Goal: Information Seeking & Learning: Learn about a topic

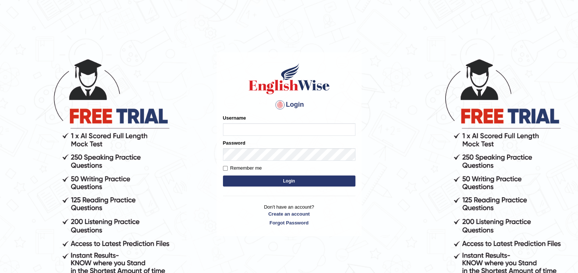
type input "paramjeet84"
click at [274, 183] on button "Login" at bounding box center [289, 180] width 132 height 11
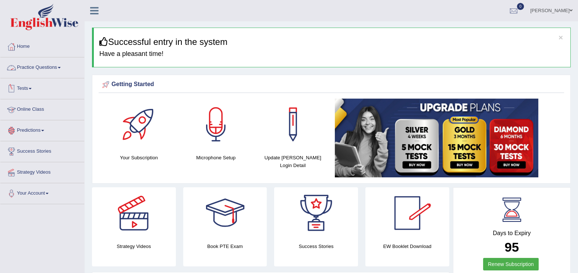
click at [38, 64] on link "Practice Questions" at bounding box center [42, 66] width 84 height 18
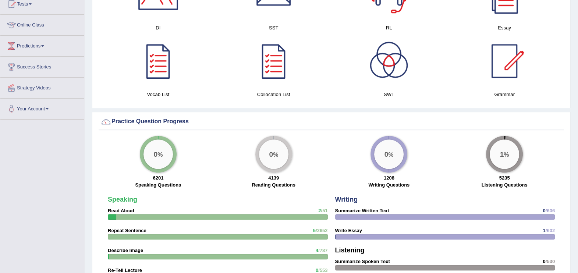
scroll to position [496, 0]
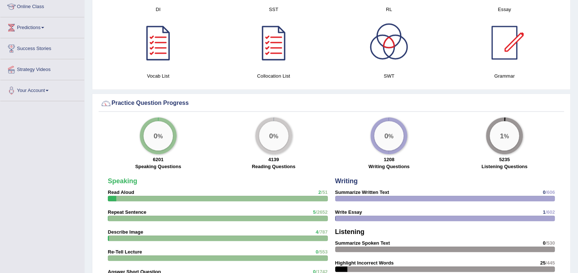
click at [577, 3] on div "× Successful entry in the system Have a pleasant time! Please login from Deskto…" at bounding box center [331, 53] width 493 height 1099
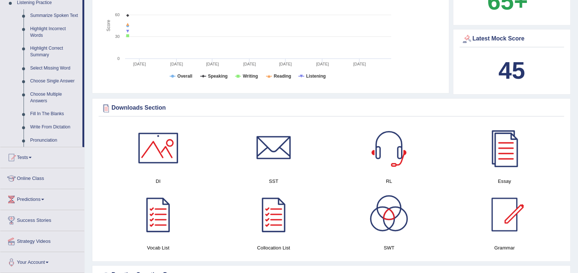
scroll to position [318, 0]
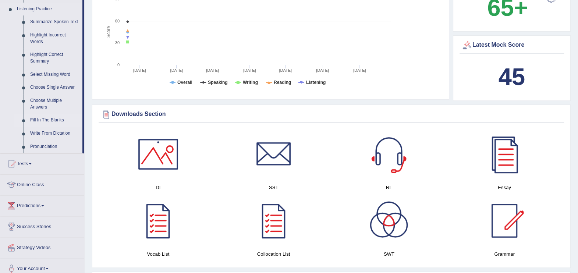
click at [54, 118] on link "Fill In The Blanks" at bounding box center [55, 120] width 56 height 13
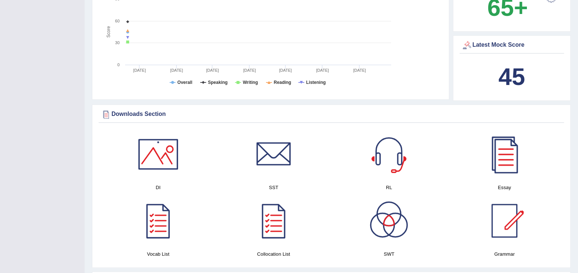
scroll to position [136, 0]
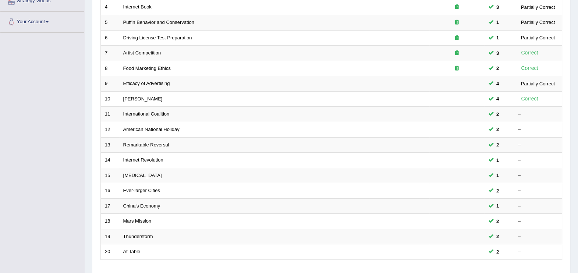
scroll to position [190, 0]
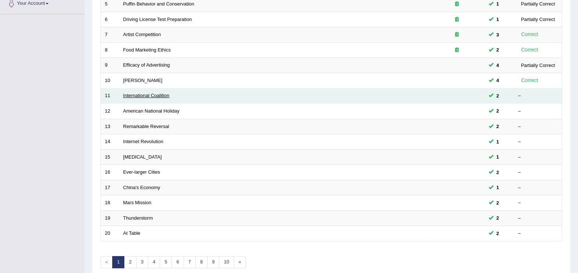
click at [145, 93] on link "International Coalition" at bounding box center [146, 96] width 46 height 6
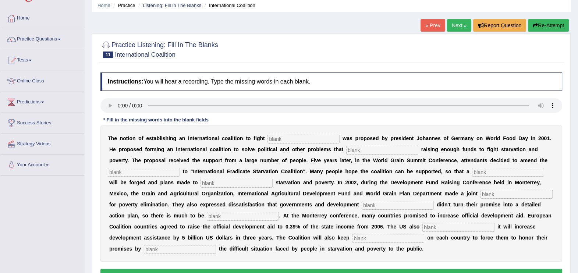
scroll to position [36, 0]
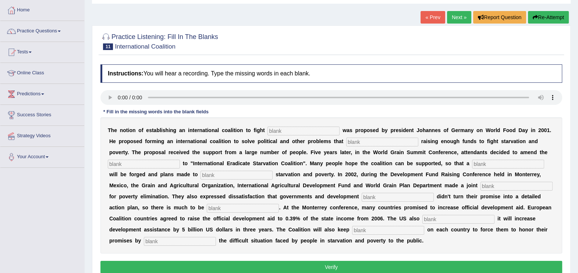
click at [267, 133] on input "text" at bounding box center [303, 131] width 72 height 9
click at [269, 129] on input "stravation" at bounding box center [303, 131] width 72 height 9
type input "starvation"
click at [346, 144] on input "text" at bounding box center [382, 142] width 72 height 9
type input "obstruct"
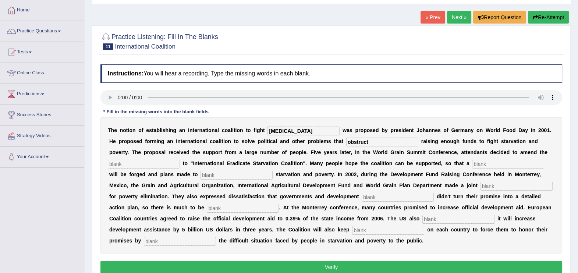
click at [180, 160] on input "text" at bounding box center [144, 164] width 72 height 9
type input "manfested"
click at [472, 161] on input "text" at bounding box center [508, 164] width 72 height 9
type input "resolution"
click at [200, 177] on input "text" at bounding box center [236, 175] width 72 height 9
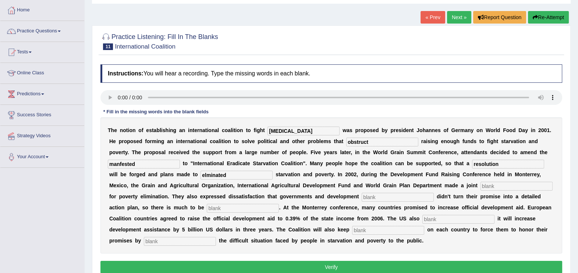
type input "elminated"
click at [480, 184] on input "text" at bounding box center [516, 186] width 72 height 9
type input "appeal"
click at [362, 199] on input "text" at bounding box center [398, 197] width 72 height 9
type input "partners"
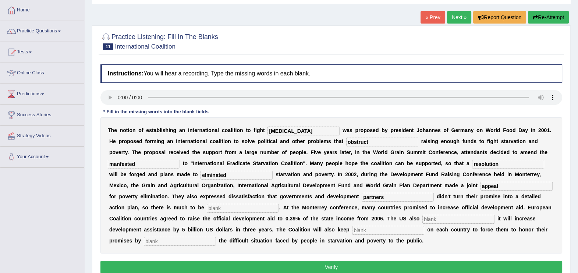
click at [279, 204] on input "text" at bounding box center [243, 208] width 72 height 9
type input "desried"
click at [422, 217] on input "text" at bounding box center [458, 219] width 72 height 9
type input "p"
type input "announced"
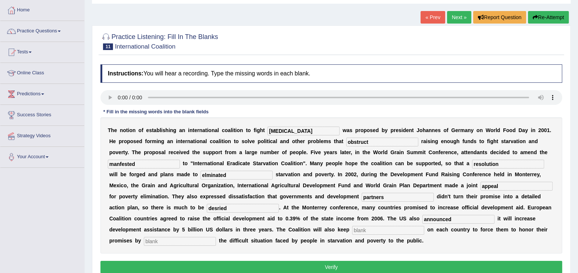
click at [352, 232] on input "text" at bounding box center [388, 230] width 72 height 9
type input "pressure"
click at [216, 237] on input "text" at bounding box center [180, 241] width 72 height 9
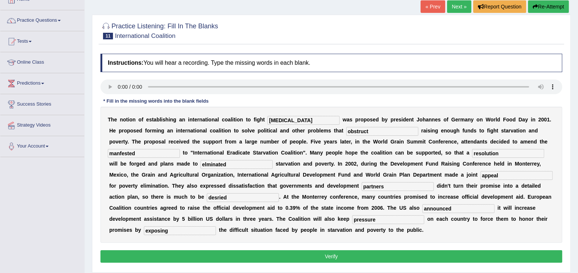
scroll to position [55, 0]
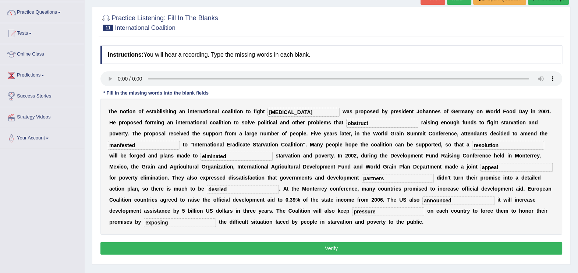
type input "exposing"
click at [327, 246] on button "Verify" at bounding box center [331, 248] width 462 height 13
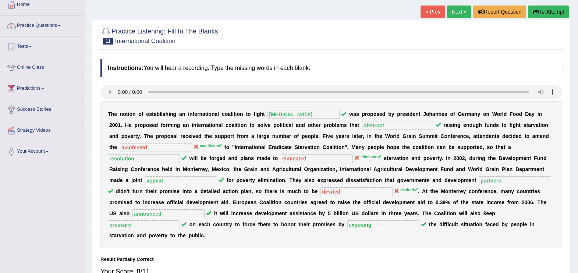
scroll to position [36, 0]
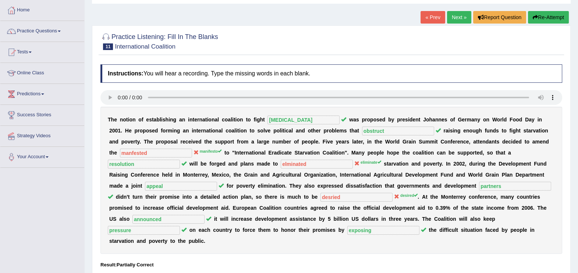
click at [546, 17] on button "Re-Attempt" at bounding box center [548, 17] width 41 height 13
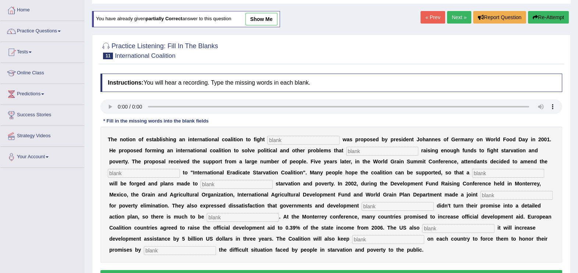
click at [281, 143] on input "text" at bounding box center [303, 140] width 72 height 9
type input "starvation"
click at [346, 149] on input "text" at bounding box center [382, 151] width 72 height 9
type input "obstruct"
click at [180, 169] on input "text" at bounding box center [144, 173] width 72 height 9
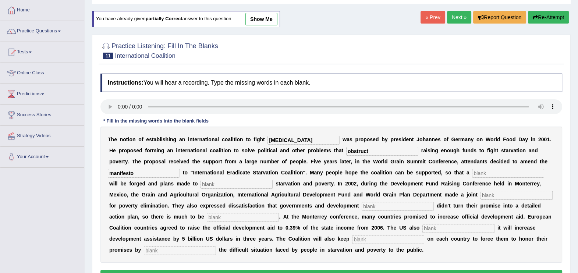
type input "manifesto"
click at [472, 174] on input "text" at bounding box center [508, 173] width 72 height 9
type input "elliminate"
click at [200, 185] on input "text" at bounding box center [236, 184] width 72 height 9
type input "appeal"
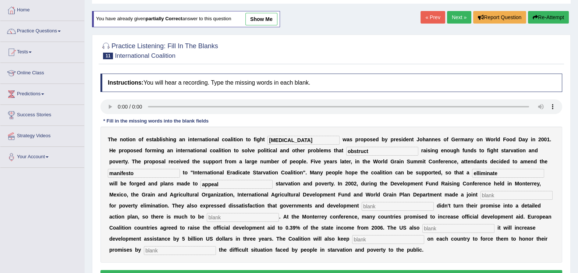
click at [472, 173] on input "elliminate" at bounding box center [508, 173] width 72 height 9
type input "e"
click at [472, 173] on input "res" at bounding box center [508, 173] width 72 height 9
type input "resolution"
click at [200, 181] on input "appeal" at bounding box center [236, 184] width 72 height 9
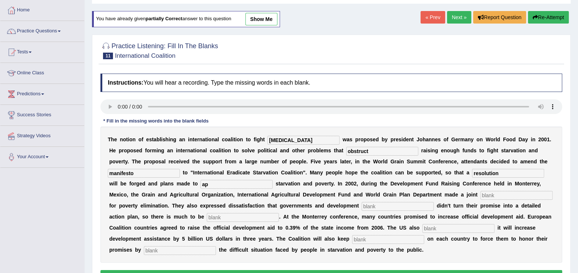
type input "a"
click at [200, 181] on input "elliminate" at bounding box center [236, 184] width 72 height 9
type input "elliminate"
click at [480, 198] on input "text" at bounding box center [516, 195] width 72 height 9
type input "appeal"
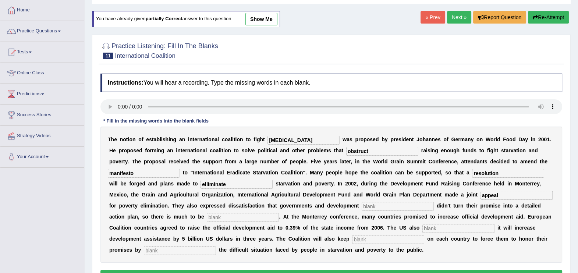
click at [362, 202] on input "text" at bounding box center [398, 206] width 72 height 9
click at [362, 202] on input "part" at bounding box center [398, 206] width 72 height 9
type input "partners"
click at [279, 213] on input "text" at bounding box center [243, 217] width 72 height 9
type input "desired"
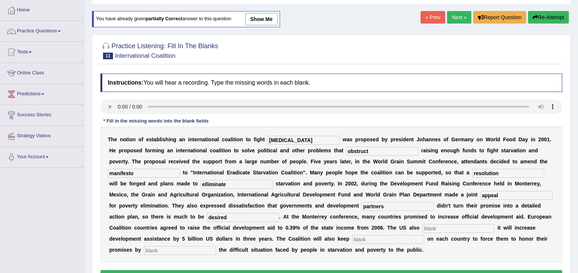
click at [422, 232] on input "text" at bounding box center [458, 228] width 72 height 9
click at [422, 230] on input "text" at bounding box center [458, 228] width 72 height 9
type input "announced"
click at [352, 239] on input "text" at bounding box center [388, 239] width 72 height 9
type input "pressure"
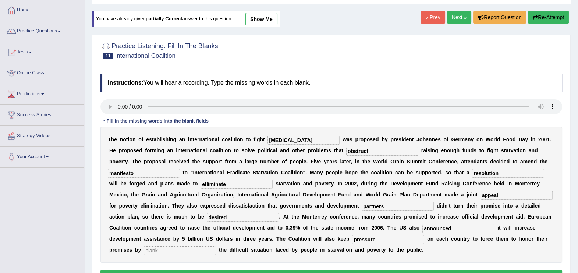
click at [216, 246] on input "text" at bounding box center [180, 250] width 72 height 9
click at [216, 246] on input "exposi ng" at bounding box center [180, 250] width 72 height 9
click at [364, 243] on div "T h e n o t i o n o f e s t a b l i s h i n g a n i n t e r n a t i o n a l c o…" at bounding box center [331, 195] width 462 height 136
click at [216, 246] on input "xposi ng" at bounding box center [180, 250] width 72 height 9
type input "x"
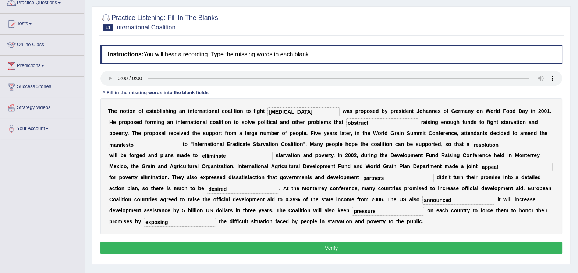
scroll to position [73, 0]
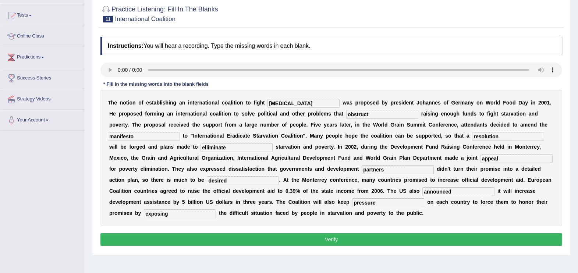
type input "exposing"
click at [333, 237] on button "Verify" at bounding box center [331, 239] width 462 height 13
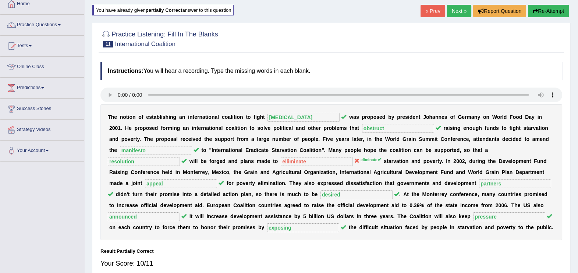
scroll to position [0, 0]
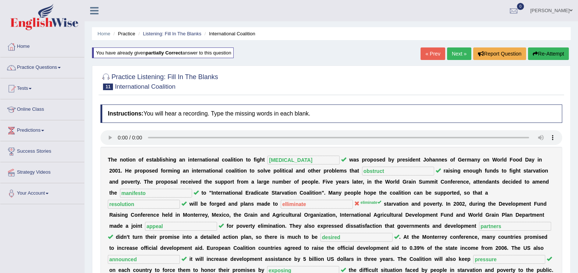
click at [452, 55] on link "Next »" at bounding box center [459, 53] width 24 height 13
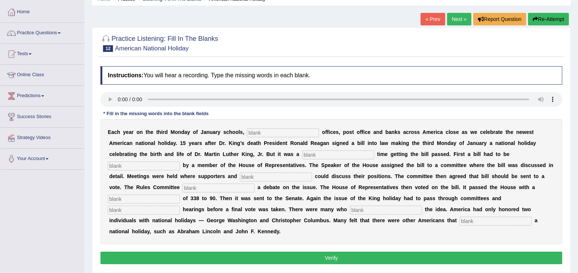
scroll to position [36, 0]
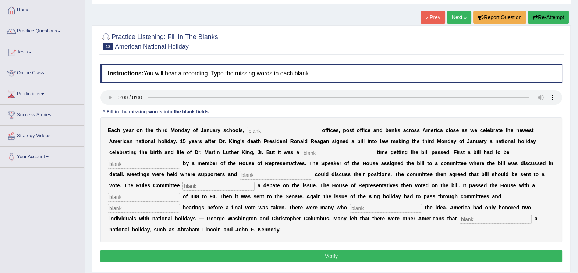
click at [258, 129] on input "text" at bounding box center [283, 131] width 72 height 9
type input "federal"
click at [302, 154] on input "text" at bounding box center [338, 153] width 72 height 9
type input "tough"
click at [180, 160] on input "text" at bounding box center [144, 164] width 72 height 9
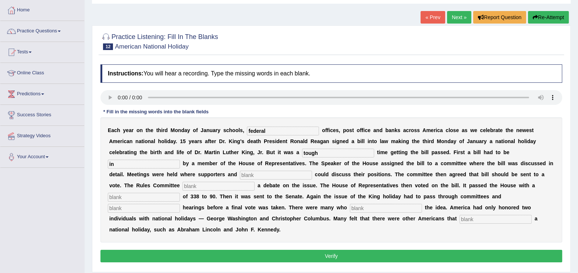
type input "i"
type input "entertuced"
click at [485, 189] on div "E a c h y e a r o n t h e t h i r d M o n d a y o f J a n u a r y s c h o o l s…" at bounding box center [331, 179] width 462 height 125
click at [240, 173] on input "text" at bounding box center [276, 175] width 72 height 9
type input "opponnen"
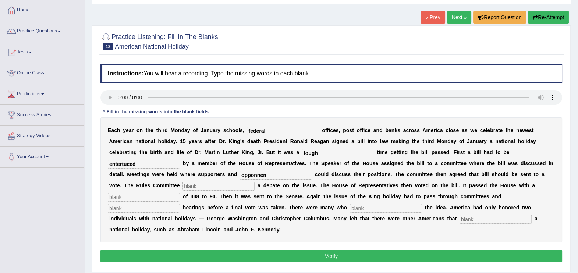
click at [254, 182] on input "text" at bounding box center [218, 186] width 72 height 9
type input "e"
click at [234, 171] on b "n" at bounding box center [232, 174] width 3 height 6
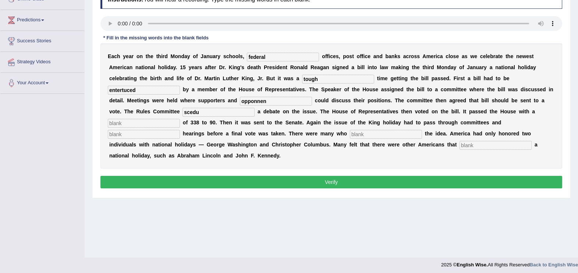
scroll to position [113, 0]
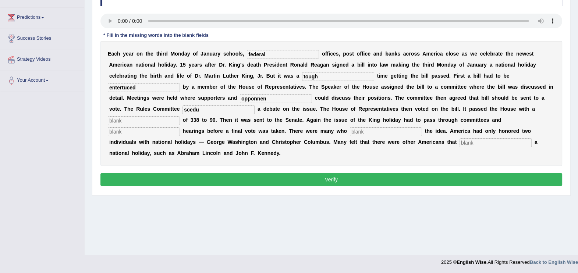
click at [254, 105] on input "scedu" at bounding box center [218, 109] width 72 height 9
type input "scedule"
click at [180, 116] on input "text" at bounding box center [144, 120] width 72 height 9
type input "vote"
click at [180, 127] on input "text" at bounding box center [144, 131] width 72 height 9
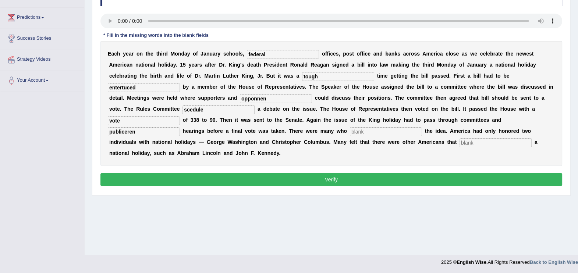
type input "publiceren"
click at [148, 138] on div "E a c h y e a r o n t h e t h i r d M o n d a y o f J a n u a r y s c h o o l s…" at bounding box center [331, 103] width 462 height 125
click at [350, 131] on input "text" at bounding box center [386, 131] width 72 height 9
type input "post"
click at [459, 145] on input "text" at bounding box center [495, 142] width 72 height 9
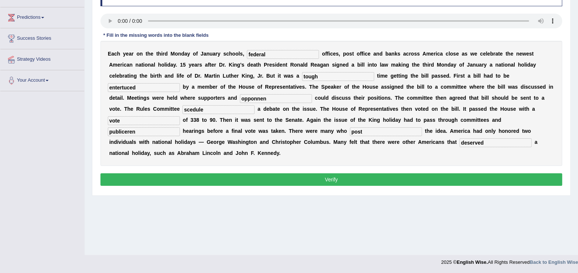
type input "deserved"
click at [180, 83] on input "entertuced" at bounding box center [144, 87] width 72 height 9
type input "e"
click at [180, 95] on b at bounding box center [178, 98] width 3 height 6
click at [180, 83] on input "interdu" at bounding box center [144, 87] width 72 height 9
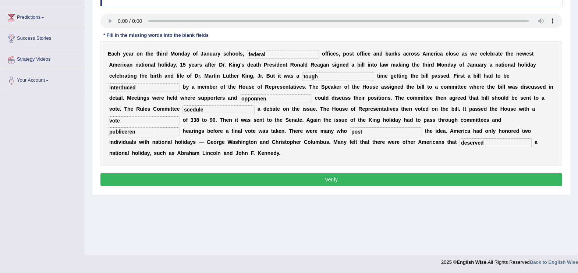
type input "interduced"
click at [399, 173] on button "Verify" at bounding box center [331, 179] width 462 height 13
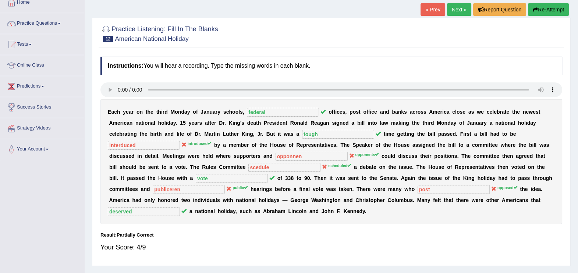
scroll to position [39, 0]
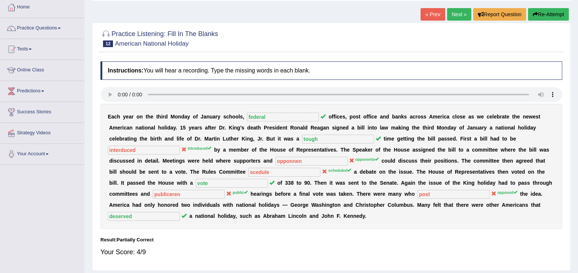
click at [547, 11] on button "Re-Attempt" at bounding box center [548, 14] width 41 height 13
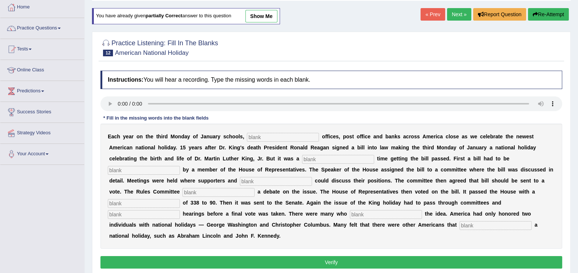
click at [250, 128] on div "E a c h y e a r o n t h e t h i r d M o n d a y o f J a n u a r y s c h o o l s…" at bounding box center [331, 186] width 462 height 125
click at [251, 138] on input "text" at bounding box center [283, 137] width 72 height 9
type input "federal"
click at [302, 160] on input "text" at bounding box center [338, 159] width 72 height 9
type input "tough"
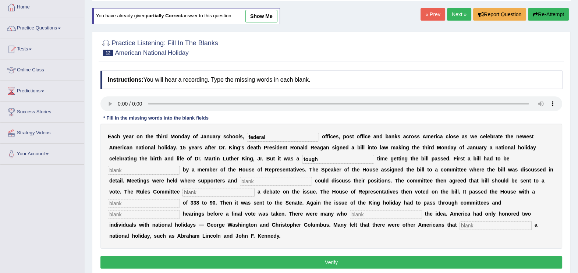
click at [180, 166] on input "text" at bounding box center [144, 170] width 72 height 9
type input "introduced"
click at [240, 181] on input "text" at bounding box center [276, 181] width 72 height 9
type input "opponents"
click at [254, 188] on input "text" at bounding box center [218, 192] width 72 height 9
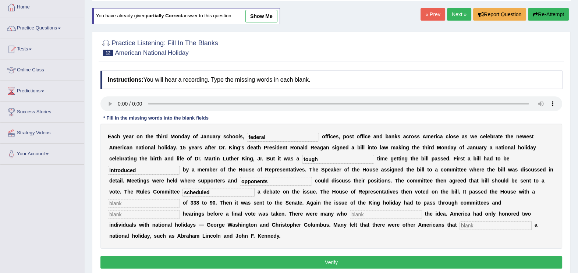
type input "scheduled"
click at [180, 199] on input "text" at bounding box center [144, 203] width 72 height 9
click at [180, 199] on input "vote" at bounding box center [144, 203] width 72 height 9
type input "vote"
click at [180, 210] on input "text" at bounding box center [144, 214] width 72 height 9
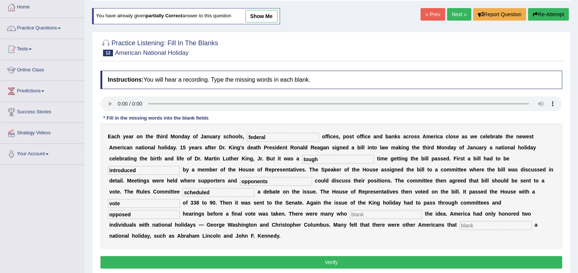
type input "opposed"
click at [350, 216] on input "text" at bounding box center [386, 214] width 72 height 9
drag, startPoint x: 318, startPoint y: 206, endPoint x: 245, endPoint y: 229, distance: 77.2
click at [245, 229] on div "E a c h y e a r o n t h e t h i r d M o n d a y o f J a n u a r y s c h o o l s…" at bounding box center [331, 186] width 462 height 125
click at [180, 210] on input "text" at bounding box center [144, 214] width 72 height 9
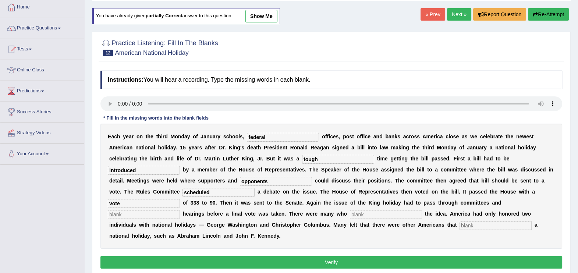
click at [180, 210] on input "text" at bounding box center [144, 214] width 72 height 9
type input "public"
click at [350, 217] on input "text" at bounding box center [386, 214] width 72 height 9
type input "opposed"
click at [459, 227] on input "text" at bounding box center [495, 225] width 72 height 9
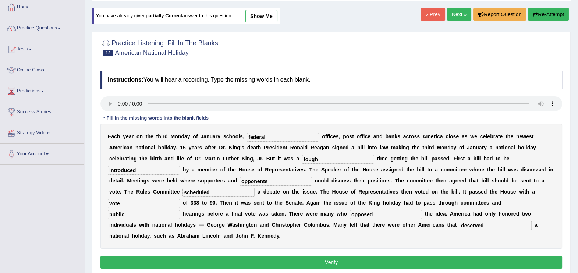
type input "deserved"
click at [347, 256] on button "Verify" at bounding box center [331, 262] width 462 height 13
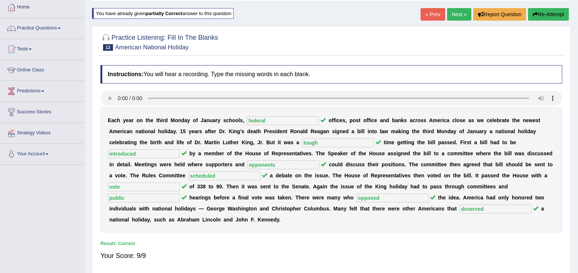
click at [458, 15] on link "Next »" at bounding box center [459, 14] width 24 height 13
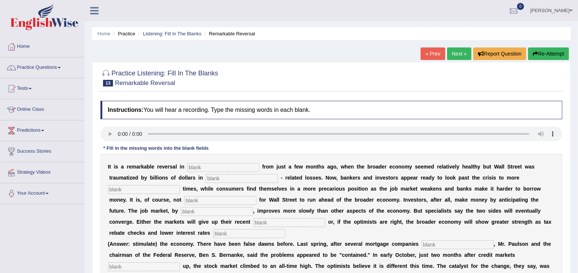
scroll to position [18, 0]
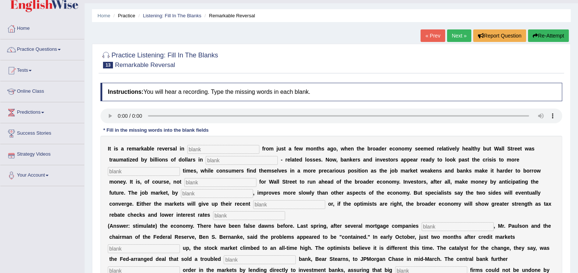
click at [191, 153] on div "I t i s a r e m a r k a b l e r e v e r s a l i n f r o m j u s t a f e w m o n…" at bounding box center [331, 215] width 462 height 158
click at [189, 147] on input "text" at bounding box center [223, 149] width 72 height 9
type input "attitude"
click at [206, 164] on input "text" at bounding box center [242, 160] width 72 height 9
type input "mortgage"
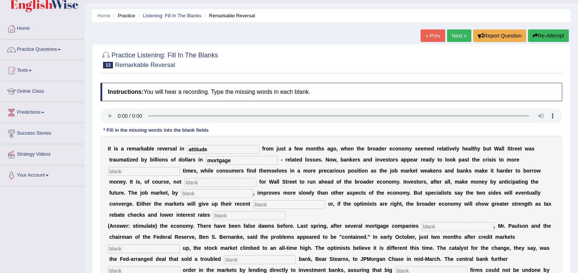
click at [180, 167] on input "text" at bounding box center [144, 171] width 72 height 9
type input "profitable"
click at [256, 178] on input "text" at bounding box center [220, 182] width 72 height 9
type input "common"
click at [253, 189] on input "text" at bounding box center [217, 193] width 72 height 9
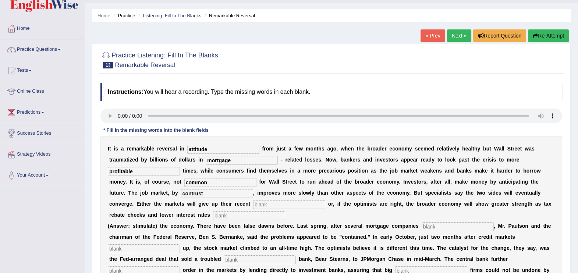
type input "contrust"
click at [325, 200] on input "text" at bounding box center [289, 204] width 72 height 9
click at [325, 200] on input "games" at bounding box center [289, 204] width 72 height 9
type input "games"
click at [285, 211] on input "text" at bounding box center [249, 215] width 72 height 9
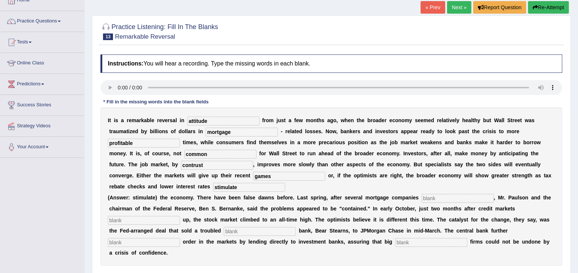
scroll to position [55, 0]
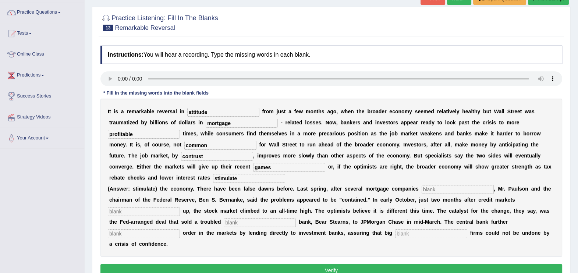
type input "stimulate"
click at [421, 185] on input "text" at bounding box center [457, 189] width 72 height 9
drag, startPoint x: 436, startPoint y: 180, endPoint x: 463, endPoint y: 190, distance: 28.8
click at [463, 190] on div "I t i s a r e m a r k a b l e r e v e r s a l i n attitude f r o m j u s t a f …" at bounding box center [331, 178] width 462 height 158
type input "frozed"
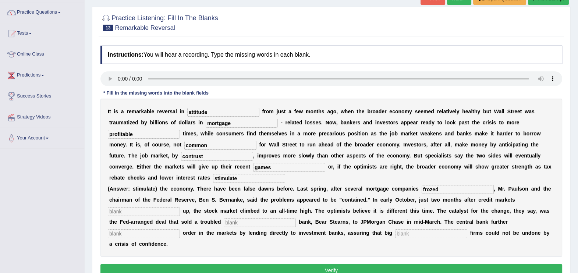
click at [505, 197] on b "k" at bounding box center [506, 200] width 3 height 6
click at [224, 218] on input "text" at bounding box center [260, 222] width 72 height 9
click at [180, 207] on input "text" at bounding box center [144, 211] width 72 height 9
type input "investment"
click at [224, 218] on input "text" at bounding box center [260, 222] width 72 height 9
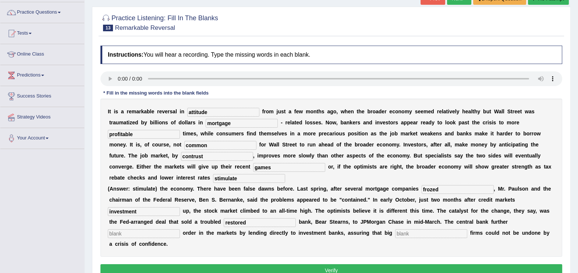
type input "restored"
click at [395, 229] on input "text" at bounding box center [431, 233] width 72 height 9
click at [395, 229] on input "secur" at bounding box center [431, 233] width 72 height 9
type input "security"
click at [375, 264] on button "Verify" at bounding box center [331, 270] width 462 height 13
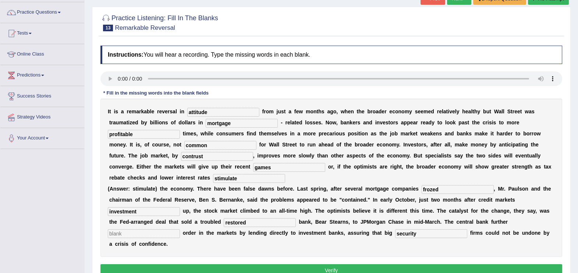
scroll to position [73, 0]
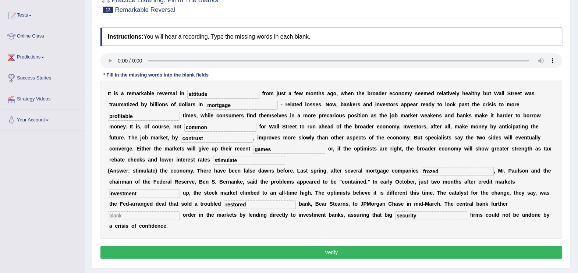
click at [345, 246] on button "Verify" at bounding box center [331, 252] width 462 height 13
click at [180, 211] on input "text" at bounding box center [144, 215] width 72 height 9
click at [253, 134] on input "contrust" at bounding box center [217, 138] width 72 height 9
type input "contrast"
click at [224, 200] on input "restored" at bounding box center [260, 204] width 72 height 9
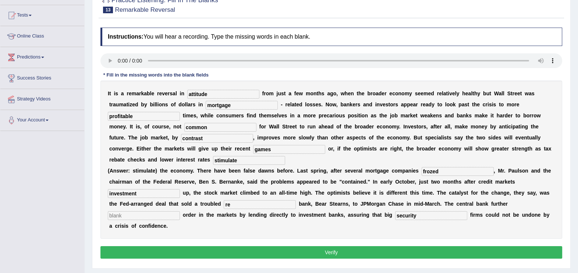
type input "r"
click at [180, 211] on input "text" at bounding box center [144, 215] width 72 height 9
type input "restored"
click at [224, 200] on input "text" at bounding box center [260, 204] width 72 height 9
type input "investment"
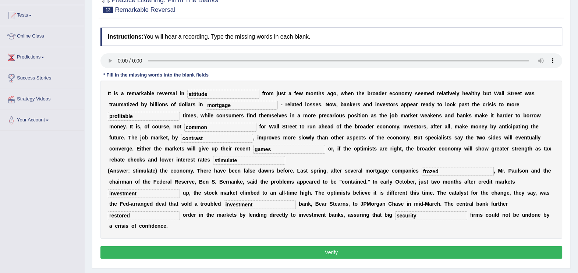
click at [426, 167] on input "frozed" at bounding box center [457, 171] width 72 height 9
type input "f"
type input "collapased"
click at [180, 189] on input "investment" at bounding box center [144, 193] width 72 height 9
type input "i"
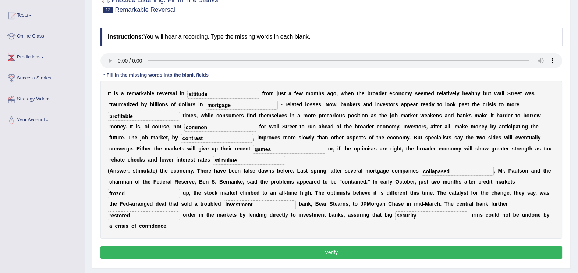
type input "frozed"
click at [364, 246] on button "Verify" at bounding box center [331, 252] width 462 height 13
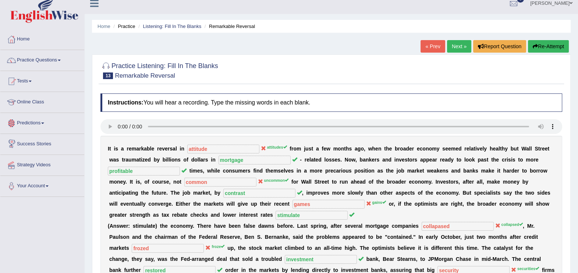
scroll to position [0, 0]
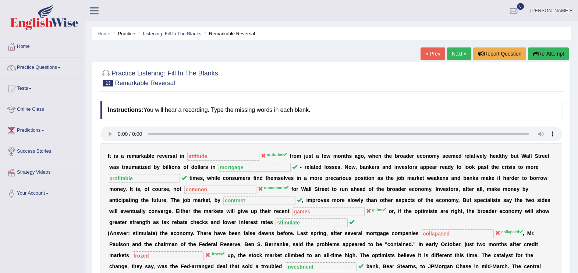
click at [542, 55] on button "Re-Attempt" at bounding box center [548, 53] width 41 height 13
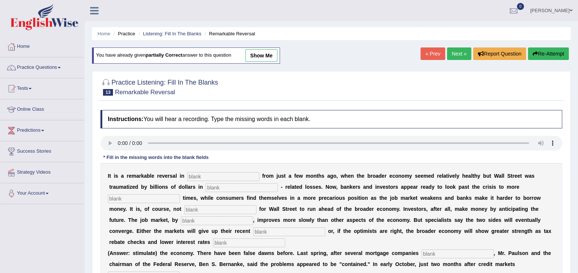
click at [200, 178] on input "text" at bounding box center [223, 176] width 72 height 9
type input "attitudes"
click at [206, 186] on input "text" at bounding box center [242, 187] width 72 height 9
type input "mortgage"
click at [180, 194] on input "text" at bounding box center [144, 198] width 72 height 9
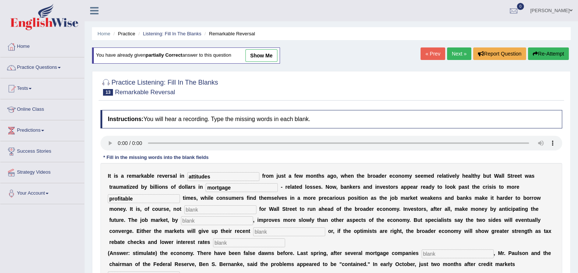
type input "profitable"
click at [256, 205] on input "text" at bounding box center [220, 209] width 72 height 9
type input "uncommon"
click at [253, 216] on input "text" at bounding box center [217, 220] width 72 height 9
type input "contrast"
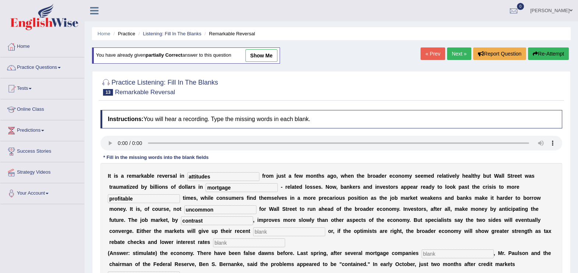
click at [325, 227] on input "text" at bounding box center [289, 231] width 72 height 9
type input "gains"
click at [285, 238] on input "text" at bounding box center [249, 242] width 72 height 9
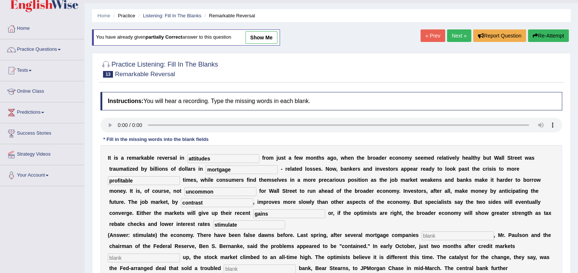
scroll to position [36, 0]
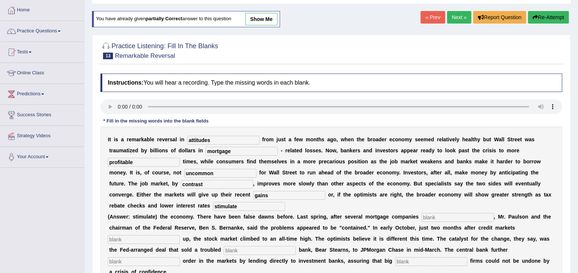
type input "stimulate"
click at [421, 213] on input "text" at bounding box center [457, 217] width 72 height 9
type input "collapsed"
click at [180, 235] on input "text" at bounding box center [144, 239] width 72 height 9
type input "froze"
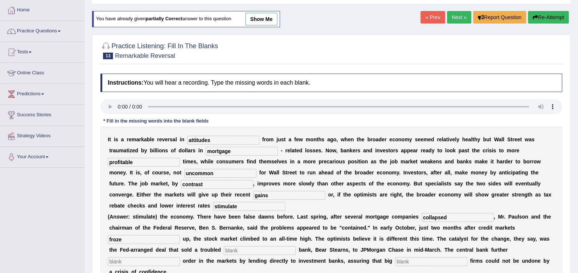
click at [224, 246] on input "text" at bounding box center [260, 250] width 72 height 9
type input "investment"
click at [180, 257] on input "text" at bounding box center [144, 261] width 72 height 9
type input "restored"
click at [395, 257] on input "text" at bounding box center [431, 261] width 72 height 9
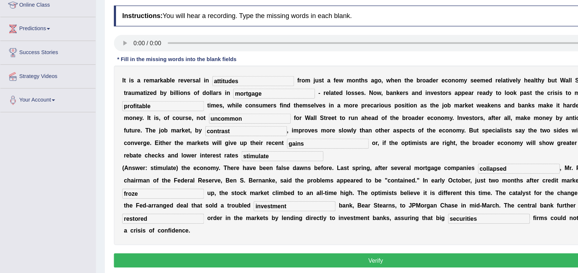
scroll to position [72, 0]
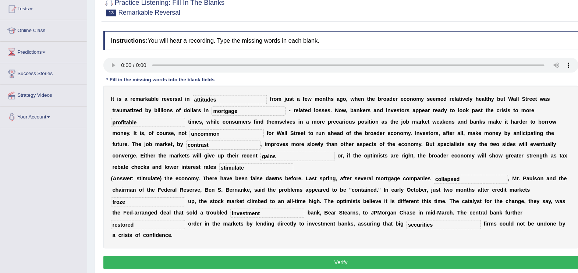
type input "securities"
click at [301, 256] on button "Verify" at bounding box center [331, 262] width 462 height 13
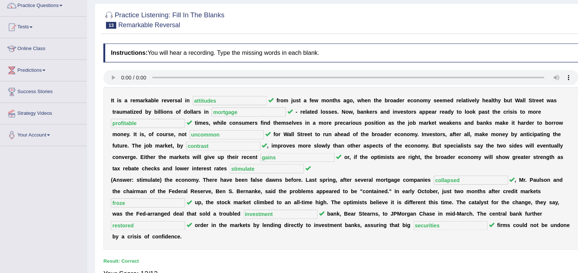
scroll to position [31, 0]
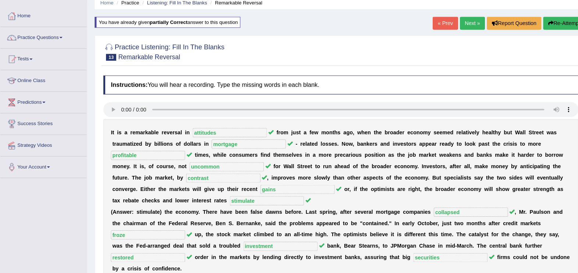
click at [456, 23] on link "Next »" at bounding box center [459, 22] width 24 height 13
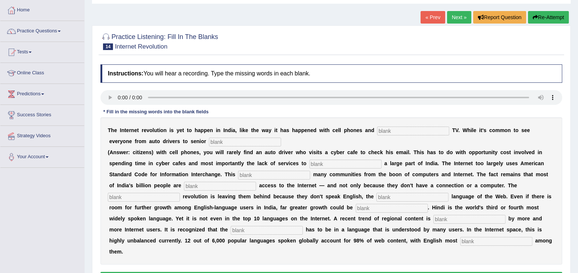
scroll to position [55, 0]
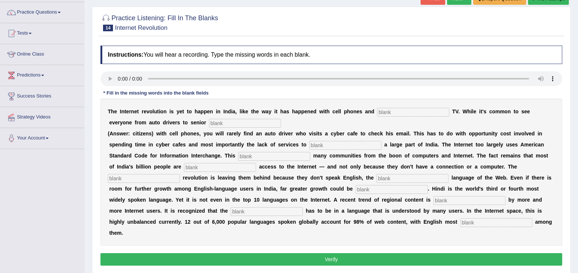
click at [377, 113] on input "text" at bounding box center [413, 112] width 72 height 9
type input "cable"
click at [188, 117] on div "T h e I n t e r n e t r e v o l u t i o n i s y e t t o h a p p e n i n I n d i…" at bounding box center [331, 172] width 462 height 147
click at [209, 119] on input "text" at bounding box center [245, 123] width 72 height 9
type input "citizens"
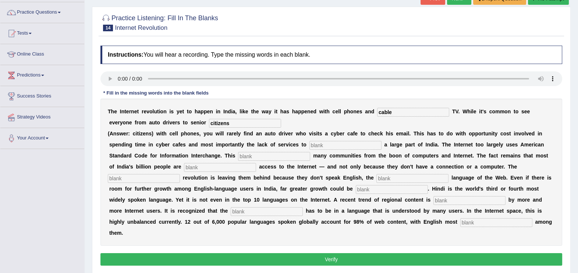
click at [309, 147] on input "text" at bounding box center [345, 145] width 72 height 9
type input "target"
click at [238, 156] on input "text" at bounding box center [274, 156] width 72 height 9
type input "eliminates"
click at [184, 170] on input "text" at bounding box center [220, 167] width 72 height 9
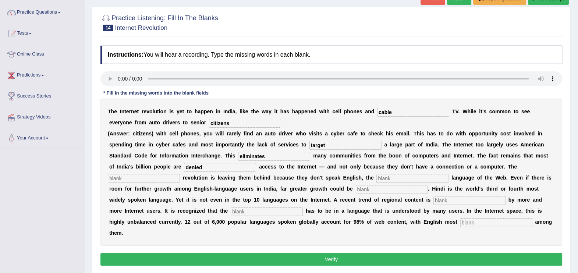
type input "denied"
click at [180, 174] on input "text" at bounding box center [144, 178] width 72 height 9
type input "digital"
click at [376, 181] on input "text" at bounding box center [412, 178] width 72 height 9
type input "demonidte"
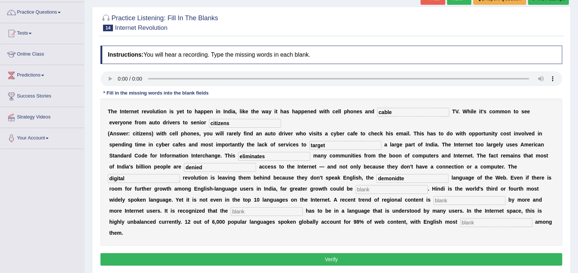
click at [197, 195] on div "T h e I n t e r n e t r e v o l u t i o n i s y e t t o h a p p e n i n I n d i…" at bounding box center [331, 172] width 462 height 147
click at [356, 191] on input "text" at bounding box center [392, 189] width 72 height 9
type input "analysed"
click at [433, 202] on input "text" at bounding box center [469, 200] width 72 height 9
type input "prefered"
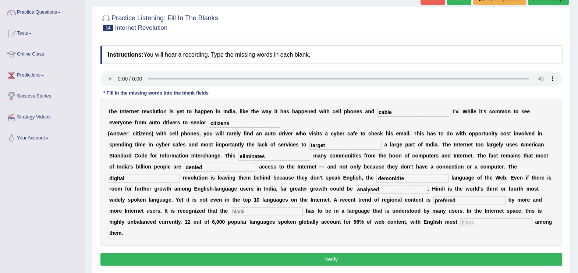
click at [303, 207] on input "text" at bounding box center [267, 211] width 72 height 9
type input "content"
click at [460, 221] on input "text" at bounding box center [496, 222] width 72 height 9
type input "promonent"
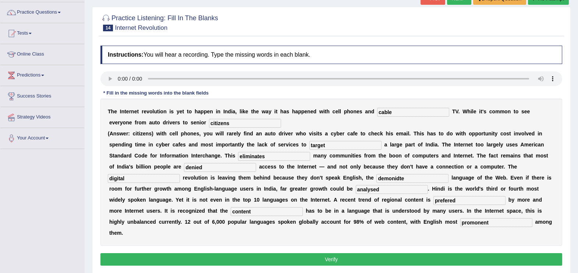
click at [284, 253] on button "Verify" at bounding box center [331, 259] width 462 height 13
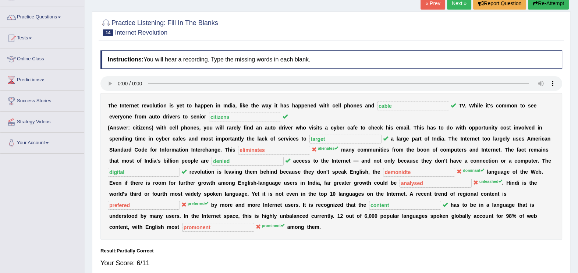
scroll to position [50, 0]
click at [553, 7] on button "Re-Attempt" at bounding box center [548, 3] width 41 height 13
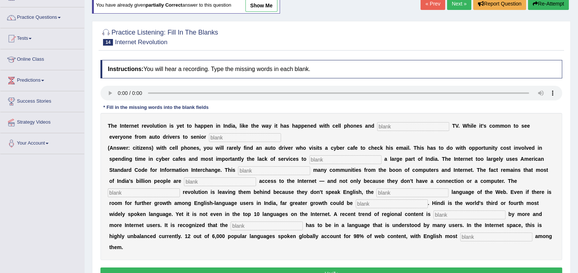
click at [377, 125] on input "text" at bounding box center [413, 126] width 72 height 9
type input "cable"
click at [209, 136] on input "text" at bounding box center [245, 137] width 72 height 9
type input "citizens"
click at [309, 162] on input "text" at bounding box center [345, 159] width 72 height 9
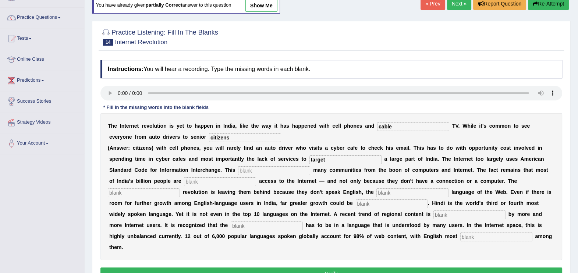
drag, startPoint x: 283, startPoint y: 162, endPoint x: 202, endPoint y: 170, distance: 81.3
click at [202, 170] on div "T h e I n t e r n e t r e v o l u t i o n i s y e t t o h a p p e n i n I n d i…" at bounding box center [331, 186] width 462 height 147
click at [309, 161] on input "target" at bounding box center [345, 159] width 72 height 9
type input "target"
click at [238, 172] on input "text" at bounding box center [274, 170] width 72 height 9
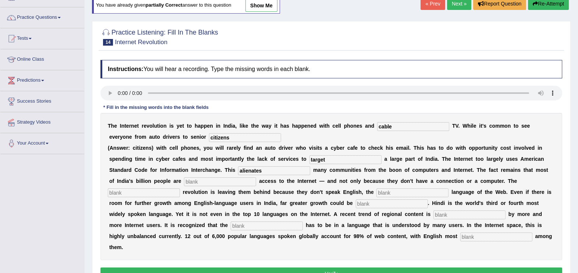
type input "alienates"
click at [184, 183] on input "text" at bounding box center [220, 181] width 72 height 9
type input "denied"
click at [376, 189] on input "text" at bounding box center [412, 192] width 72 height 9
click at [180, 188] on input "text" at bounding box center [144, 192] width 72 height 9
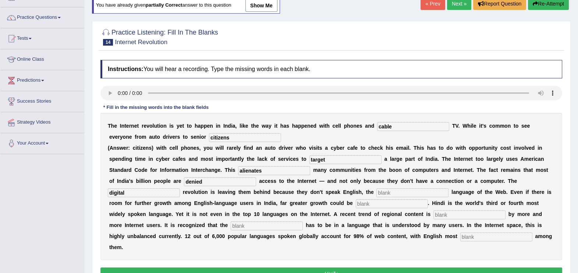
type input "digital"
click at [250, 197] on div "T h e I n t e r n e t r e v o l u t i o n i s y e t t o h a p p e n i n I n d i…" at bounding box center [331, 186] width 462 height 147
click at [376, 192] on input "text" at bounding box center [412, 192] width 72 height 9
click at [376, 192] on input "dominant" at bounding box center [412, 192] width 72 height 9
type input "dominant"
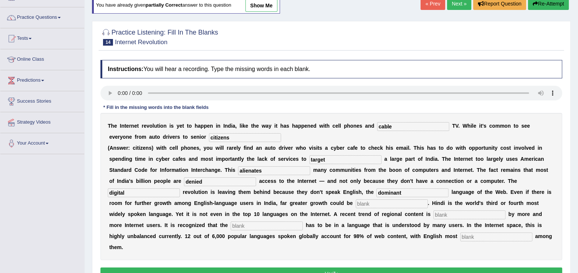
click at [356, 204] on input "text" at bounding box center [392, 203] width 72 height 9
type input "unleashed"
click at [433, 215] on input "text" at bounding box center [469, 214] width 72 height 9
type input "preferred"
click at [303, 221] on input "text" at bounding box center [267, 225] width 72 height 9
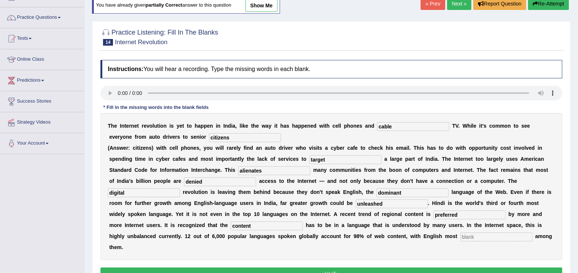
type input "content"
click at [460, 238] on input "text" at bounding box center [496, 236] width 72 height 9
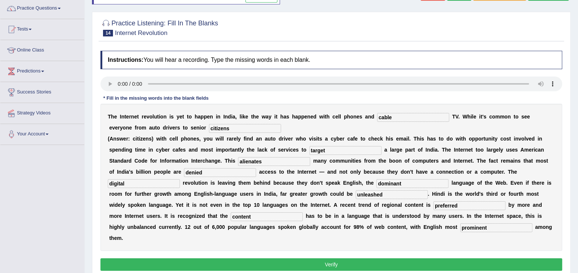
scroll to position [68, 0]
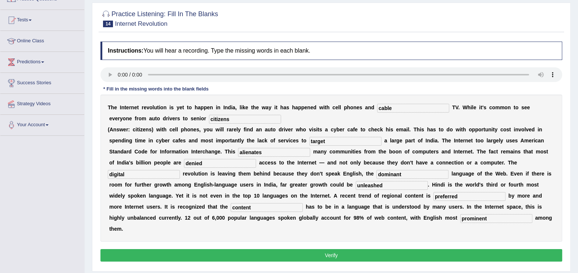
type input "prominent"
click at [256, 249] on button "Verify" at bounding box center [331, 255] width 462 height 13
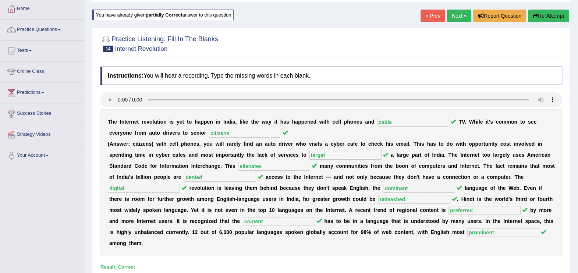
scroll to position [0, 0]
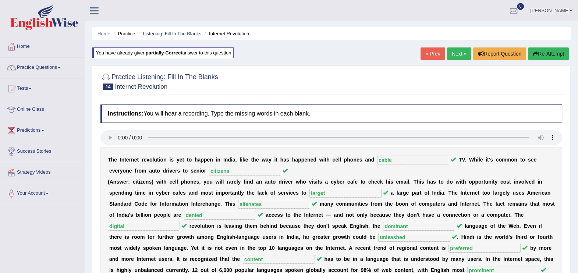
click at [454, 52] on link "Next »" at bounding box center [459, 53] width 24 height 13
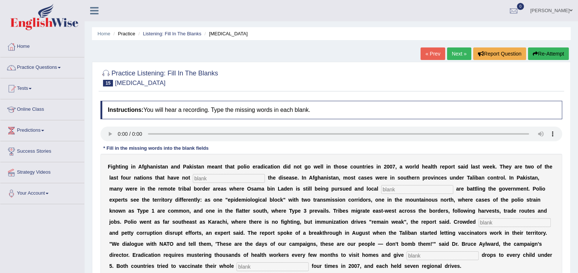
scroll to position [18, 0]
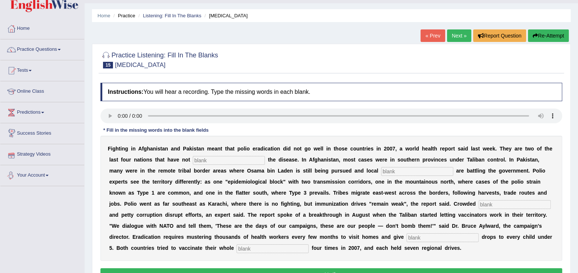
click at [193, 159] on input "text" at bounding box center [229, 160] width 72 height 9
type input "eliminate"
click at [198, 160] on input "eliminate" at bounding box center [229, 160] width 72 height 9
type input "eliminated"
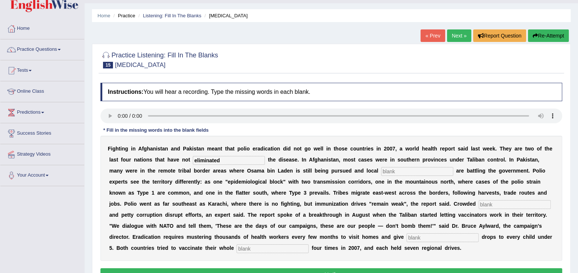
click at [381, 168] on input "text" at bounding box center [417, 171] width 72 height 9
type input "militants"
click at [478, 204] on input "text" at bounding box center [514, 204] width 72 height 9
type input "slum"
click at [406, 235] on input "text" at bounding box center [442, 237] width 72 height 9
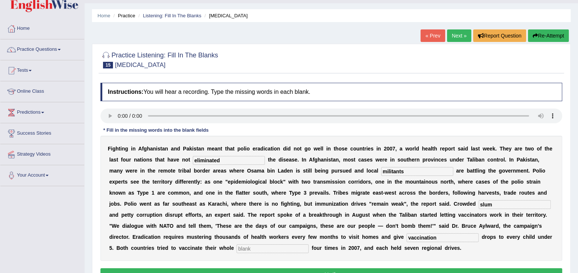
type input "vaccination"
click at [309, 244] on input "text" at bounding box center [272, 248] width 72 height 9
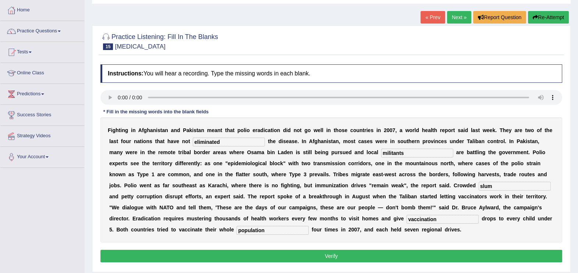
scroll to position [55, 0]
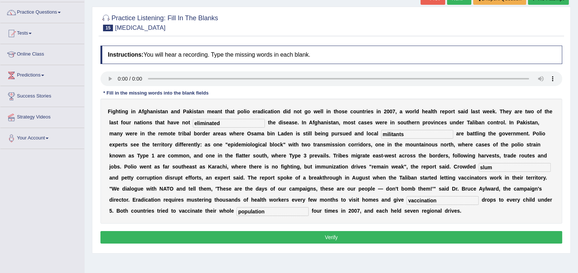
type input "population"
click at [281, 236] on button "Verify" at bounding box center [331, 237] width 462 height 13
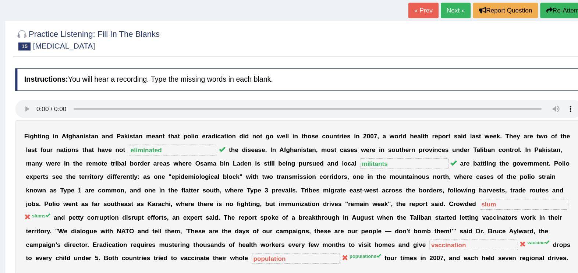
scroll to position [38, 0]
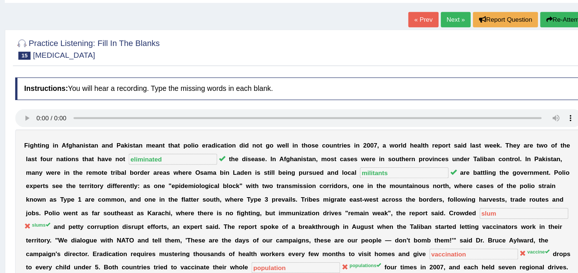
click at [548, 18] on button "Re-Attempt" at bounding box center [548, 16] width 41 height 13
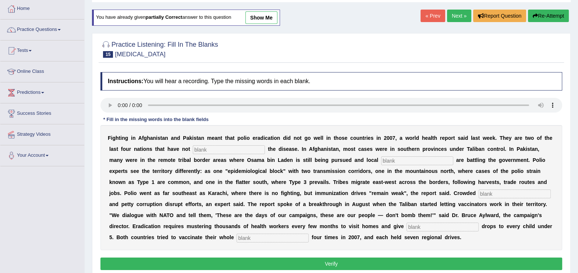
scroll to position [38, 0]
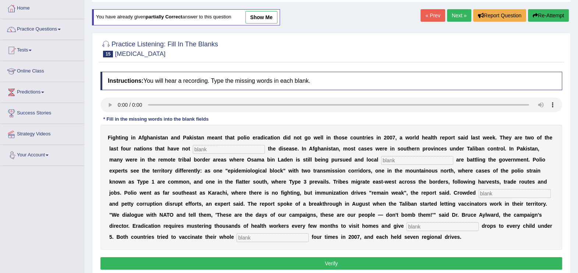
click at [193, 149] on input "text" at bounding box center [229, 149] width 72 height 9
type input "eliminated"
click at [381, 160] on input "text" at bounding box center [417, 160] width 72 height 9
click at [381, 160] on input "mislitant" at bounding box center [417, 160] width 72 height 9
type input "t"
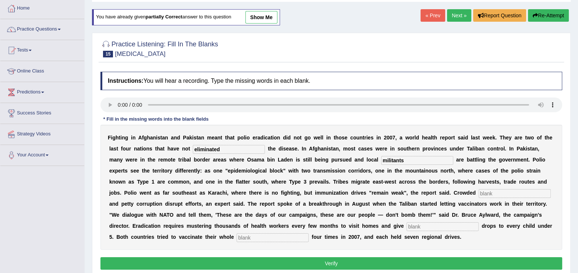
type input "militants"
click at [478, 194] on input "text" at bounding box center [514, 193] width 72 height 9
type input "slums"
click at [406, 227] on input "text" at bounding box center [442, 226] width 72 height 9
type input "vaccine"
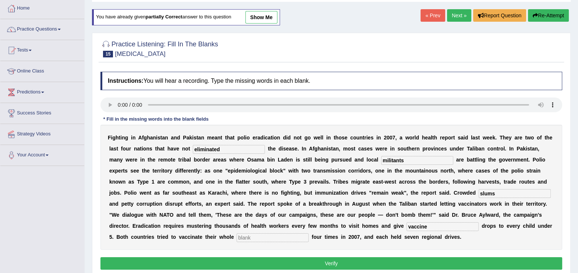
click at [309, 233] on input "text" at bounding box center [272, 237] width 72 height 9
type input "populations"
click at [435, 261] on button "Verify" at bounding box center [331, 263] width 462 height 13
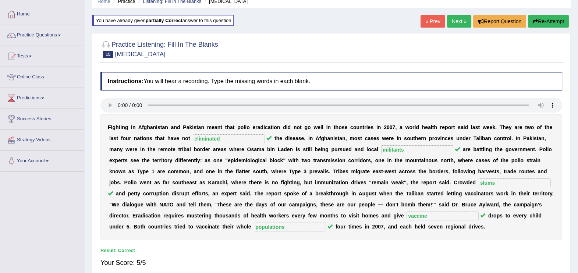
scroll to position [0, 0]
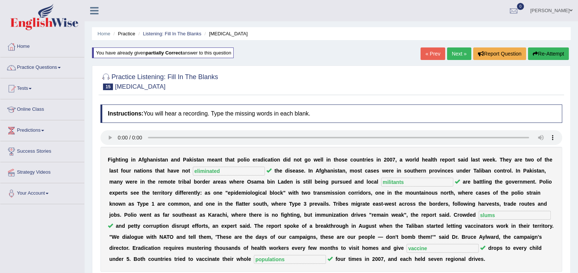
click at [455, 56] on link "Next »" at bounding box center [459, 53] width 24 height 13
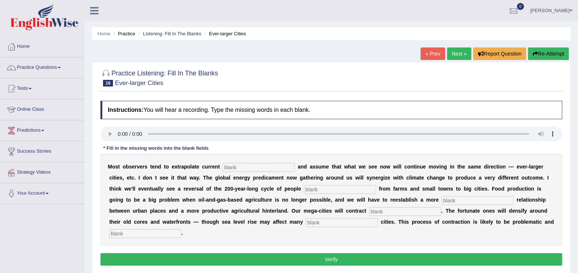
click at [222, 169] on input "text" at bounding box center [258, 167] width 72 height 9
type input "trends"
click at [304, 189] on input "text" at bounding box center [340, 189] width 72 height 9
type input "moving"
click at [441, 203] on input "text" at bounding box center [477, 200] width 72 height 9
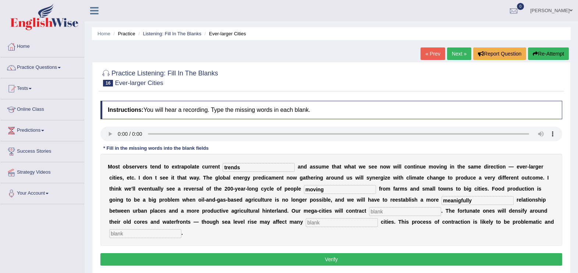
type input "meanigfully"
click at [369, 208] on input "text" at bounding box center [405, 211] width 72 height 9
type input "substainly"
click at [306, 224] on input "text" at bounding box center [342, 222] width 72 height 9
click at [306, 223] on input "text" at bounding box center [342, 222] width 72 height 9
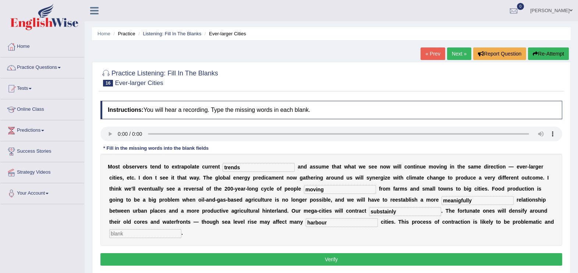
type input "harbour"
click at [181, 229] on input "text" at bounding box center [145, 233] width 72 height 9
type input "disorderly"
click at [378, 253] on button "Verify" at bounding box center [331, 259] width 462 height 13
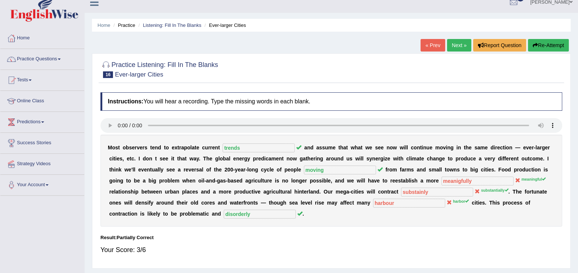
scroll to position [8, 0]
click at [546, 41] on button "Re-Attempt" at bounding box center [548, 45] width 41 height 13
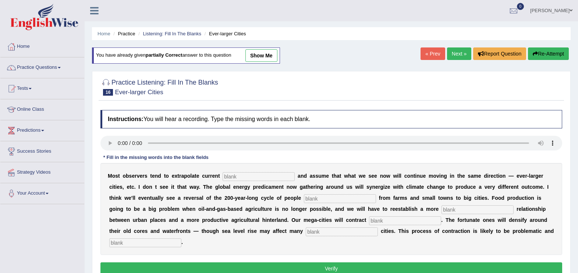
click at [232, 172] on input "text" at bounding box center [258, 176] width 72 height 9
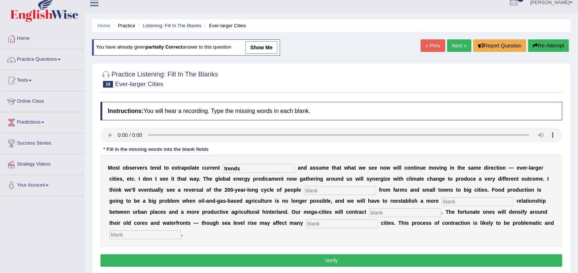
type input "trends"
click at [304, 186] on input "text" at bounding box center [340, 190] width 72 height 9
type input "moving"
click at [441, 200] on input "text" at bounding box center [477, 201] width 72 height 9
type input "meaningful"
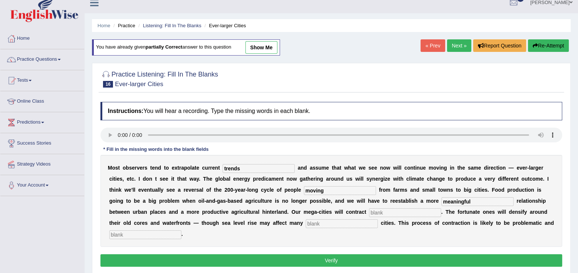
click at [369, 216] on input "text" at bounding box center [405, 212] width 72 height 9
type input "substantially"
click at [167, 229] on div "M o s t o b s e r v e r s t e n d t o e x t r a p o l a t e c u r r e n t trend…" at bounding box center [331, 201] width 462 height 92
click at [306, 224] on input "text" at bounding box center [342, 223] width 72 height 9
type input "harbor"
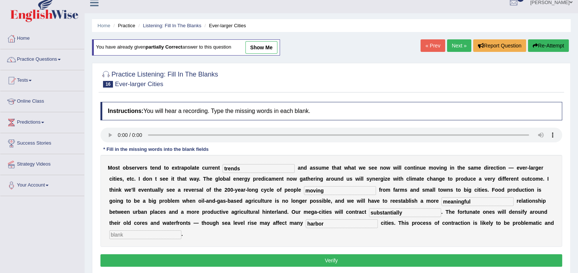
click at [181, 230] on input "text" at bounding box center [145, 234] width 72 height 9
type input "disorderly"
click at [352, 254] on button "Verify" at bounding box center [331, 260] width 462 height 13
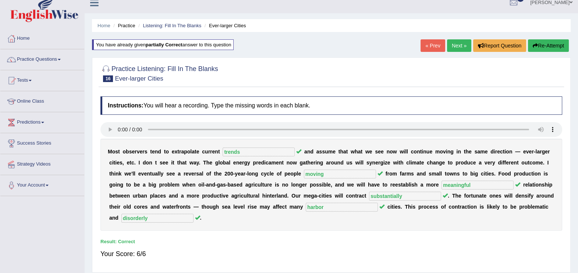
click at [458, 48] on link "Next »" at bounding box center [459, 45] width 24 height 13
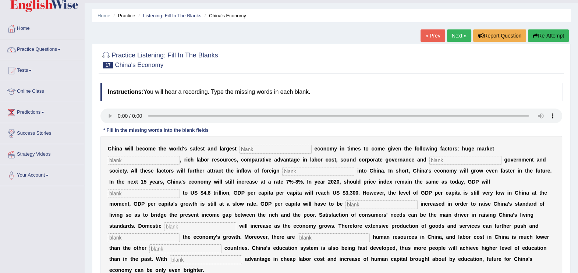
scroll to position [36, 0]
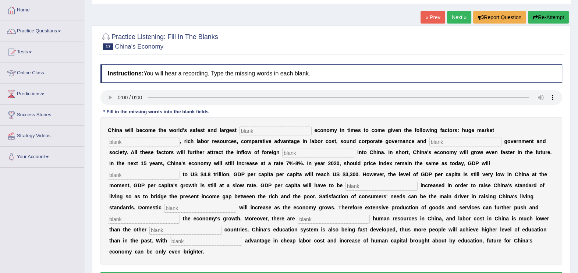
click at [248, 132] on input "text" at bounding box center [275, 131] width 72 height 9
type input "investment"
click at [180, 138] on input "text" at bounding box center [144, 142] width 72 height 9
drag, startPoint x: 478, startPoint y: 129, endPoint x: 480, endPoint y: 136, distance: 7.2
click at [180, 138] on input "pottential" at bounding box center [144, 142] width 72 height 9
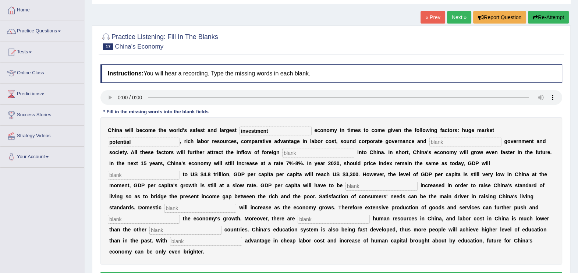
type input "potential"
click at [429, 141] on input "text" at bounding box center [465, 142] width 72 height 9
type input "stable"
click at [282, 154] on input "text" at bounding box center [318, 153] width 72 height 9
type input "capital"
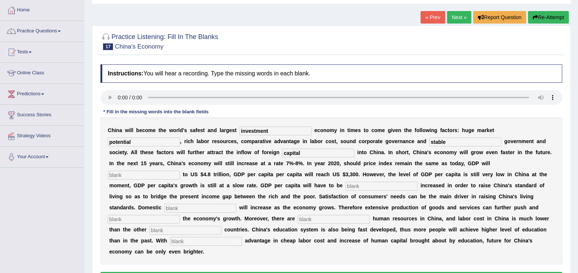
click at [180, 171] on input "text" at bounding box center [144, 175] width 72 height 9
type input "amount"
click at [345, 185] on input "text" at bounding box center [381, 186] width 72 height 9
type input "further"
click at [236, 204] on input "text" at bounding box center [200, 208] width 72 height 9
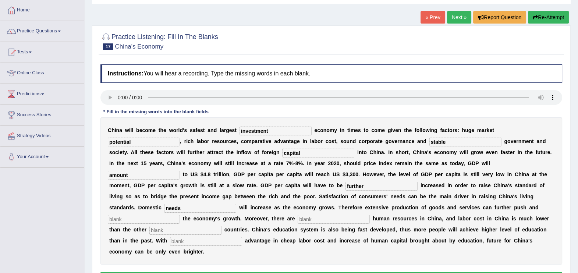
type input "needs"
click at [180, 215] on input "text" at bounding box center [144, 219] width 72 height 9
type input "demand"
click at [370, 215] on input "text" at bounding box center [334, 219] width 72 height 9
type input "sustain"
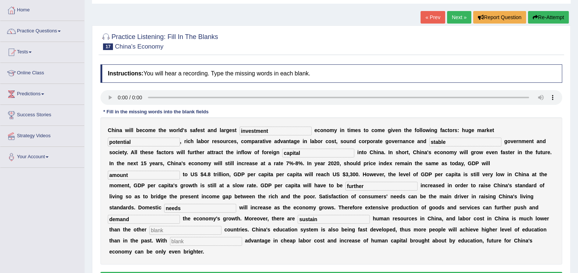
click at [221, 226] on input "text" at bounding box center [185, 230] width 72 height 9
type input "abundant"
click at [213, 237] on input "text" at bounding box center [206, 241] width 72 height 9
click at [180, 215] on input "demand" at bounding box center [144, 219] width 72 height 9
type input "d"
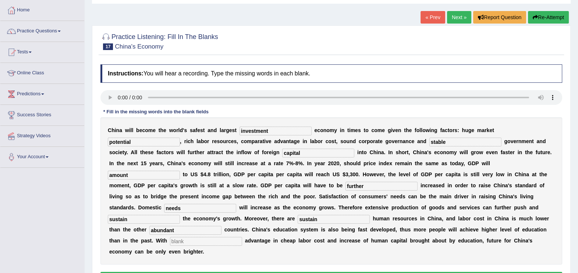
type input "sustain"
click at [370, 215] on input "sustain" at bounding box center [334, 219] width 72 height 9
type input "s"
type input "abundent"
click at [221, 226] on input "abundant" at bounding box center [185, 230] width 72 height 9
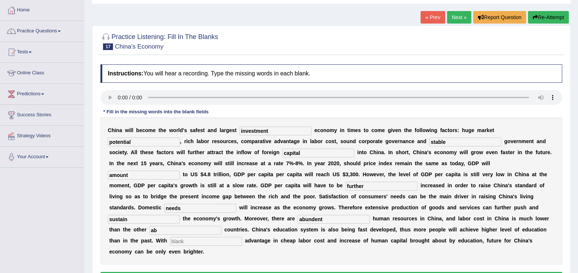
type input "a"
type input "industralised"
click at [232, 237] on input "text" at bounding box center [206, 241] width 72 height 9
click at [236, 237] on input "text" at bounding box center [206, 241] width 72 height 9
click at [226, 237] on input "text" at bounding box center [206, 241] width 72 height 9
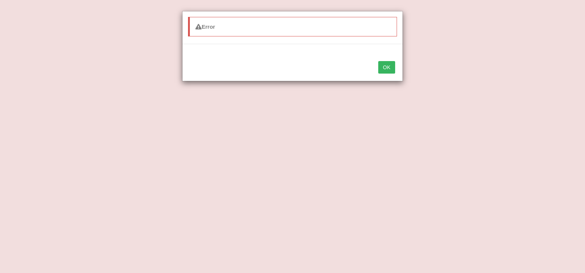
type input "compartive"
click at [382, 67] on button "OK" at bounding box center [386, 67] width 17 height 13
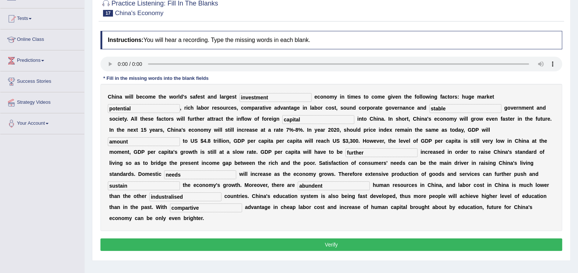
scroll to position [73, 0]
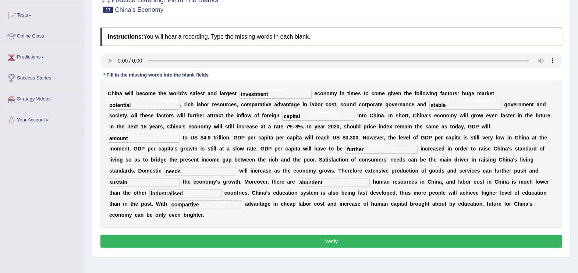
click at [324, 235] on button "Verify" at bounding box center [331, 241] width 462 height 13
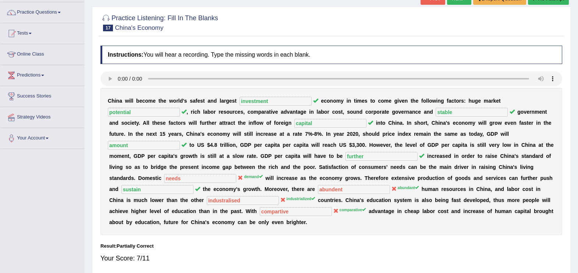
scroll to position [18, 0]
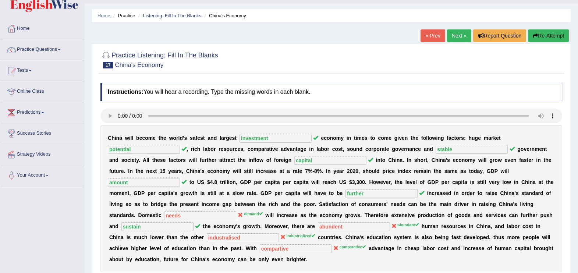
click at [552, 35] on button "Re-Attempt" at bounding box center [548, 35] width 41 height 13
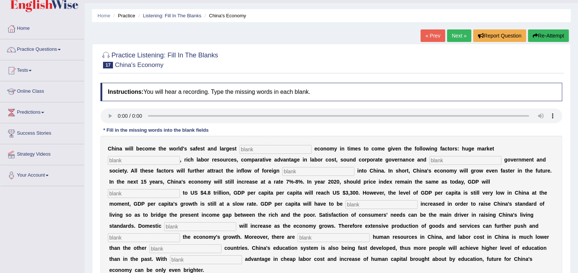
click at [255, 152] on input "text" at bounding box center [275, 149] width 72 height 9
type input "investment"
click at [180, 156] on input "text" at bounding box center [144, 160] width 72 height 9
type input "potential"
click at [282, 171] on input "text" at bounding box center [318, 171] width 72 height 9
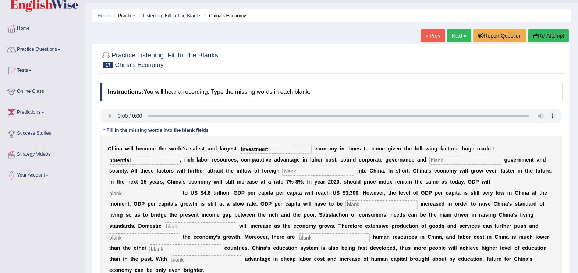
click at [429, 160] on input "text" at bounding box center [465, 160] width 72 height 9
type input "stable"
click at [282, 174] on input "text" at bounding box center [318, 171] width 72 height 9
type input "capital"
click at [180, 189] on input "text" at bounding box center [144, 193] width 72 height 9
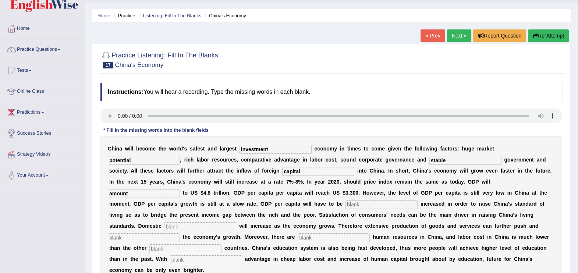
type input "amount"
click at [345, 206] on input "text" at bounding box center [381, 204] width 72 height 9
type input "further"
click at [236, 222] on input "text" at bounding box center [200, 226] width 72 height 9
type input "demands"
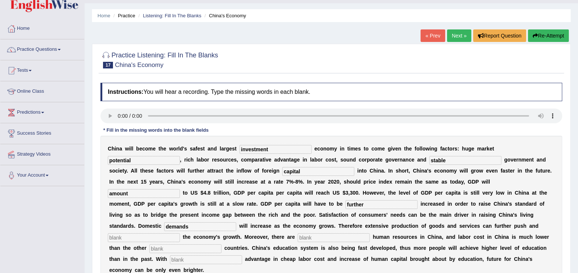
click at [180, 233] on input "text" at bounding box center [144, 237] width 72 height 9
type input "sustain"
click at [370, 233] on input "text" at bounding box center [334, 237] width 72 height 9
type input "abundant"
click at [221, 244] on input "text" at bounding box center [185, 248] width 72 height 9
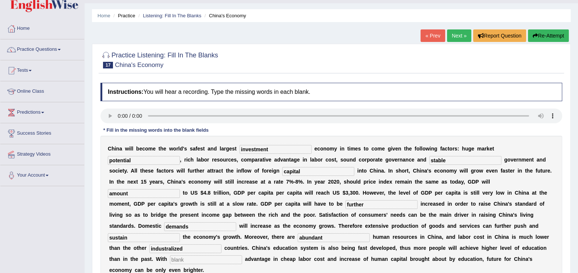
type input "industralized"
click at [242, 255] on input "text" at bounding box center [206, 259] width 72 height 9
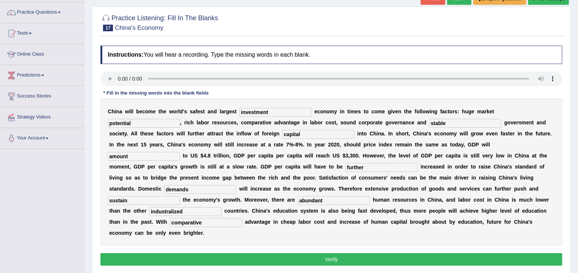
scroll to position [73, 0]
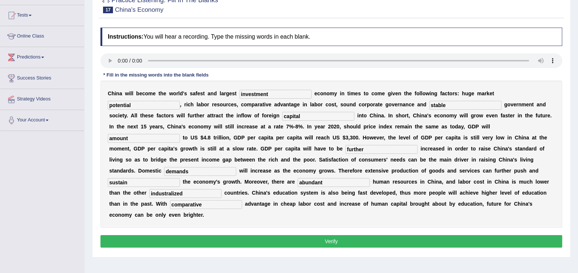
type input "comparative"
click at [341, 235] on button "Verify" at bounding box center [331, 241] width 462 height 13
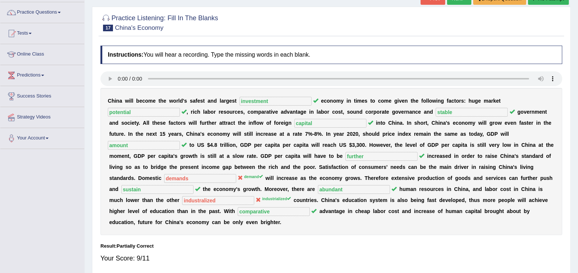
scroll to position [36, 0]
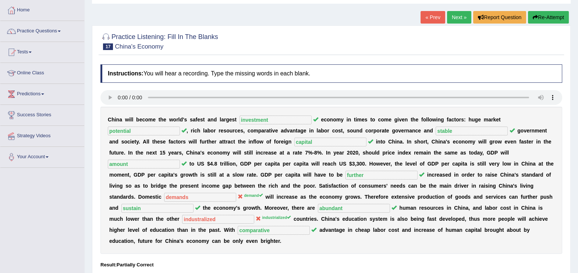
click at [551, 15] on button "Re-Attempt" at bounding box center [548, 17] width 41 height 13
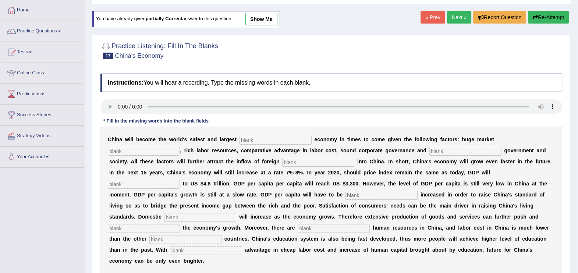
scroll to position [36, 0]
click at [249, 139] on input "text" at bounding box center [275, 140] width 72 height 9
type input "investment"
click at [180, 147] on input "text" at bounding box center [144, 151] width 72 height 9
type input "potential"
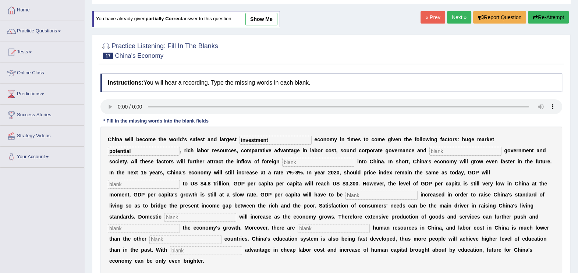
click at [429, 149] on input "text" at bounding box center [465, 151] width 72 height 9
type input "stable"
click at [282, 159] on input "text" at bounding box center [318, 162] width 72 height 9
type input "capital"
click at [180, 180] on input "text" at bounding box center [144, 184] width 72 height 9
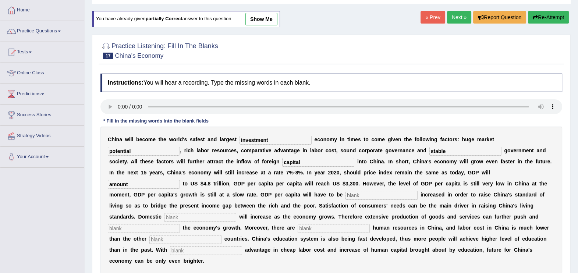
type input "amount"
click at [345, 194] on input "text" at bounding box center [381, 195] width 72 height 9
click at [345, 194] on input "further" at bounding box center [381, 195] width 72 height 9
type input "further"
click at [236, 213] on input "text" at bounding box center [200, 217] width 72 height 9
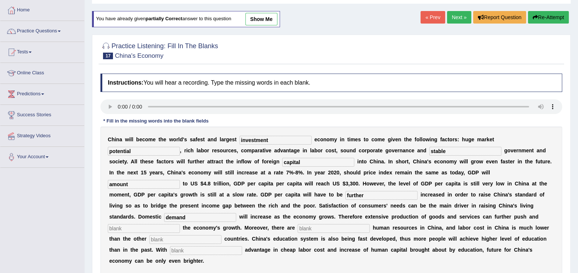
type input "demand"
click at [180, 224] on input "text" at bounding box center [144, 228] width 72 height 9
type input "sustain"
click at [370, 224] on input "text" at bounding box center [334, 228] width 72 height 9
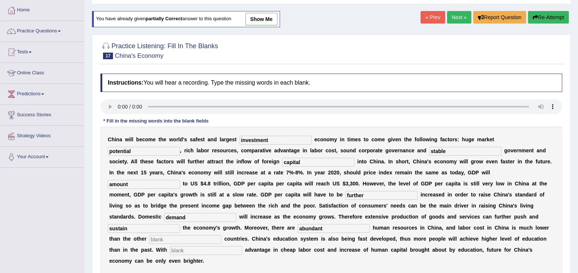
type input "abundant"
click at [221, 235] on input "text" at bounding box center [185, 239] width 72 height 9
type input "industrailized"
click at [223, 246] on input "text" at bounding box center [206, 250] width 72 height 9
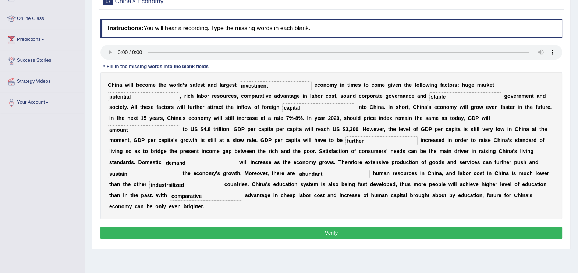
scroll to position [92, 0]
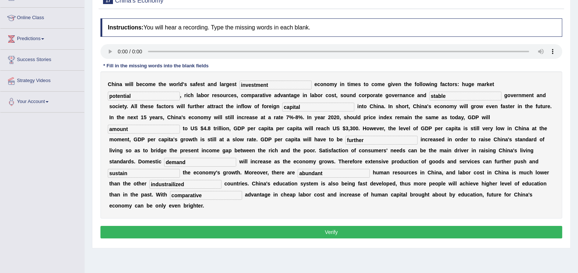
type input "comparative"
click at [287, 226] on button "Verify" at bounding box center [331, 232] width 462 height 13
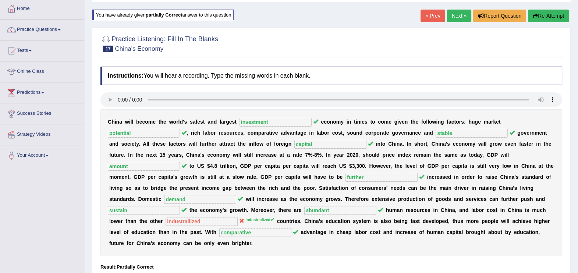
scroll to position [0, 0]
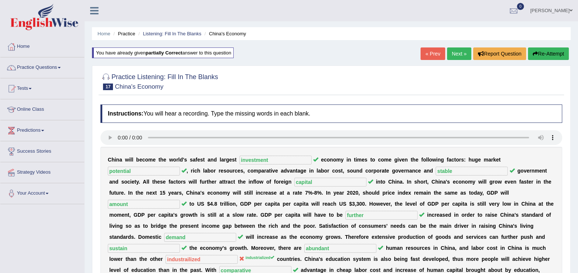
click at [454, 54] on link "Next »" at bounding box center [459, 53] width 24 height 13
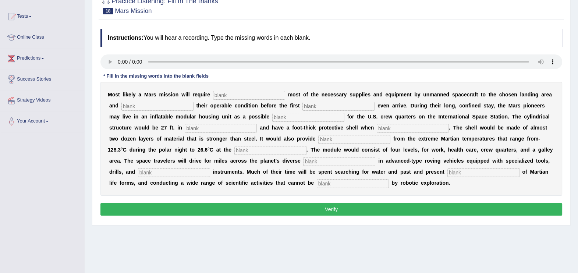
scroll to position [73, 0]
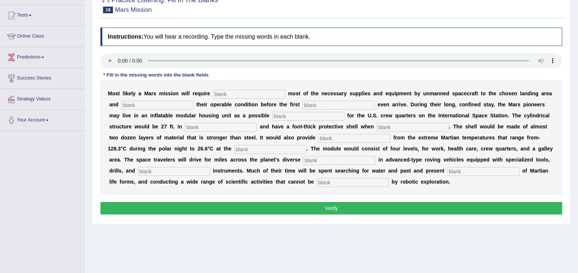
click at [213, 94] on input "text" at bounding box center [249, 94] width 72 height 9
type input "transporting"
click at [154, 107] on input "text" at bounding box center [157, 105] width 72 height 9
type input "conforming"
click at [309, 107] on input "text" at bounding box center [338, 105] width 72 height 9
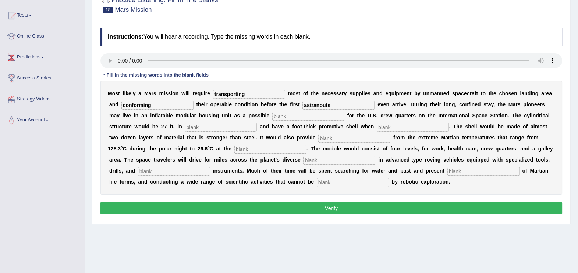
type input "astranouts"
click at [272, 116] on input "text" at bounding box center [308, 116] width 72 height 9
type input "replacement"
click at [185, 127] on input "text" at bounding box center [221, 127] width 72 height 9
type input "diameter"
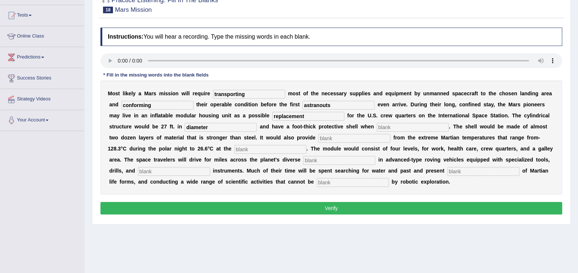
click at [377, 129] on input "text" at bounding box center [413, 127] width 72 height 9
type input "inflated"
click at [318, 139] on input "text" at bounding box center [354, 138] width 72 height 9
type input "insulation"
click at [234, 148] on input "text" at bounding box center [270, 149] width 72 height 9
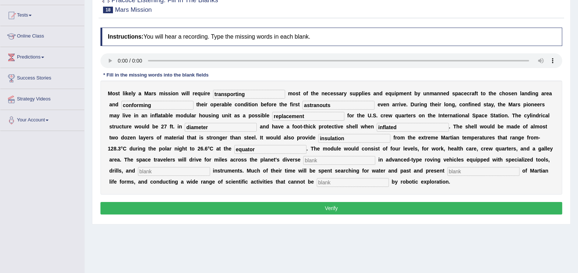
type input "equator"
click at [303, 163] on input "text" at bounding box center [339, 160] width 72 height 9
type input "trails"
click at [210, 167] on input "text" at bounding box center [174, 171] width 72 height 9
drag, startPoint x: 423, startPoint y: 162, endPoint x: 480, endPoint y: 232, distance: 90.2
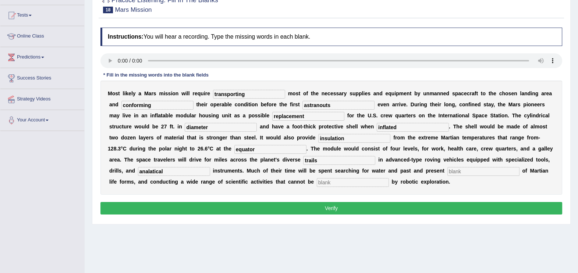
click at [480, 232] on div "Home Practice Listening: Fill In The Blanks Mars Mission « Prev Next » Report Q…" at bounding box center [331, 111] width 493 height 368
type input "analatical"
click at [447, 170] on input "text" at bounding box center [483, 171] width 72 height 9
type input "evidence"
click at [317, 184] on input "text" at bounding box center [353, 182] width 72 height 9
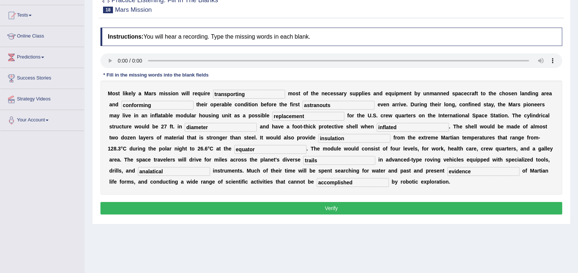
type input "accomplished"
click at [257, 215] on div "Instructions: You will hear a recording. Type the missing words in each blank. …" at bounding box center [331, 122] width 465 height 196
click at [267, 210] on button "Verify" at bounding box center [331, 208] width 462 height 13
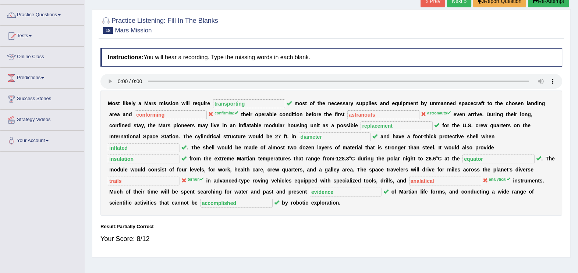
scroll to position [0, 0]
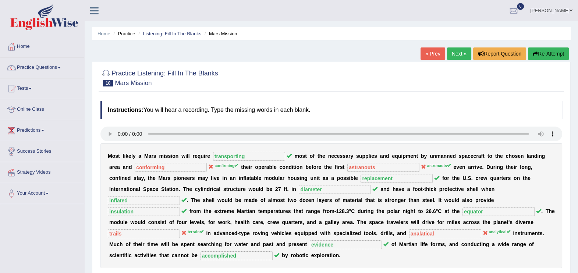
click at [539, 59] on button "Re-Attempt" at bounding box center [548, 53] width 41 height 13
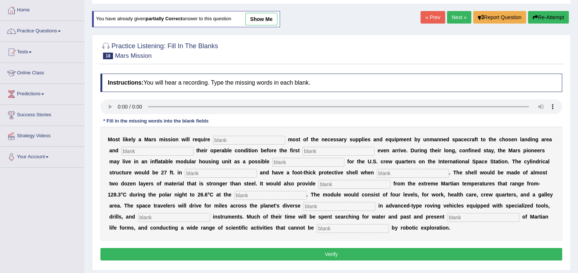
scroll to position [55, 0]
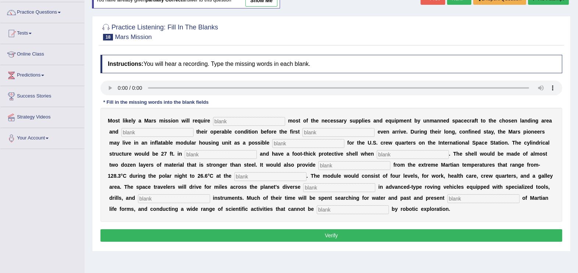
click at [229, 115] on div "M o s t l i k e l y a M a r s m i s s i o n w i l l r e q u i r e m o s t o f t…" at bounding box center [331, 165] width 462 height 114
click at [226, 118] on input "text" at bounding box center [249, 121] width 72 height 9
type input "transporting"
click at [128, 134] on input "text" at bounding box center [157, 132] width 72 height 9
type input "confirming"
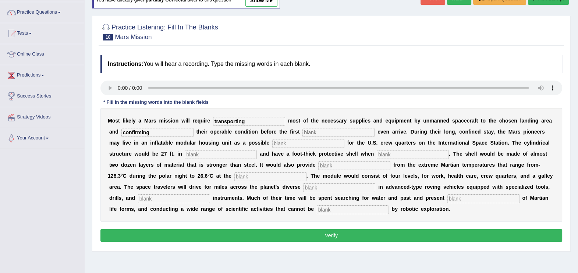
click at [302, 131] on input "text" at bounding box center [338, 132] width 72 height 9
type input "astronauts"
click at [272, 144] on input "text" at bounding box center [308, 143] width 72 height 9
type input "replacement"
click at [185, 157] on input "text" at bounding box center [221, 154] width 72 height 9
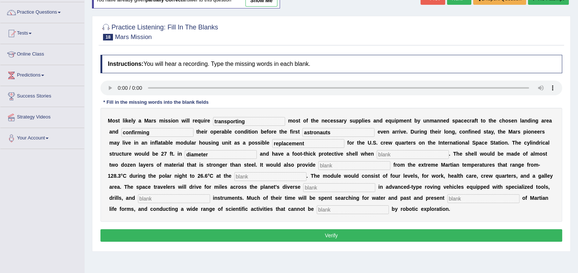
type input "diameter"
click at [377, 153] on input "text" at bounding box center [413, 154] width 72 height 9
type input "inflated"
click at [318, 165] on input "text" at bounding box center [354, 165] width 72 height 9
type input "insulation"
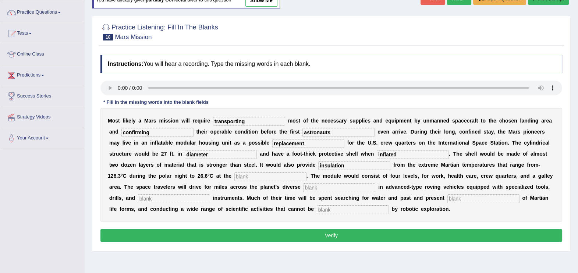
click at [234, 174] on input "text" at bounding box center [270, 176] width 72 height 9
type input "equator"
click at [303, 188] on input "text" at bounding box center [339, 187] width 72 height 9
click at [303, 187] on input "te" at bounding box center [339, 187] width 72 height 9
type input "terrain"
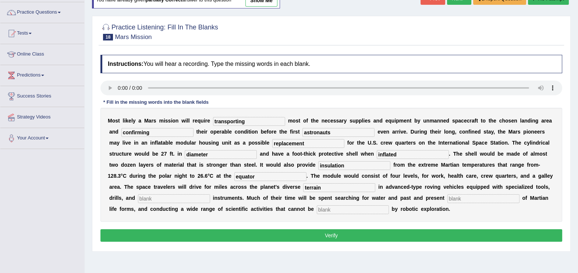
click at [210, 194] on input "text" at bounding box center [174, 198] width 72 height 9
type input "analytical"
click at [260, 203] on div "M o s t l i k e l y a M a r s m i s s i o n w i l l r e q u i r e transporting …" at bounding box center [331, 165] width 462 height 114
click at [447, 199] on input "text" at bounding box center [483, 198] width 72 height 9
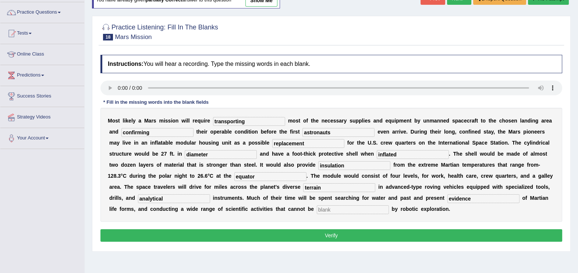
type input "evidence"
click at [317, 208] on input "text" at bounding box center [353, 209] width 72 height 9
click at [317, 210] on input "accomlished" at bounding box center [353, 209] width 72 height 9
type input "accomplished"
click at [312, 237] on button "Verify" at bounding box center [331, 235] width 462 height 13
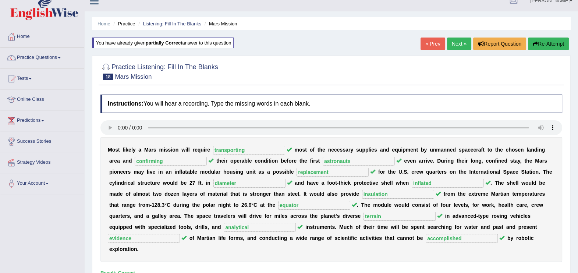
scroll to position [0, 0]
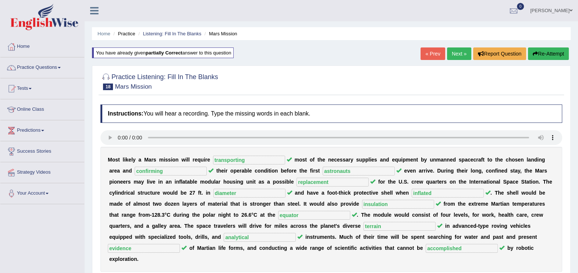
click at [451, 54] on link "Next »" at bounding box center [459, 53] width 24 height 13
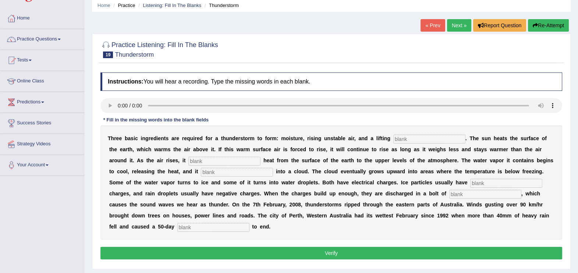
scroll to position [36, 0]
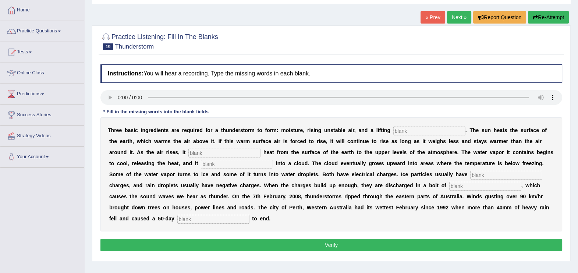
click at [393, 132] on input "text" at bounding box center [429, 131] width 72 height 9
click at [393, 132] on input "mech" at bounding box center [429, 131] width 72 height 9
click at [401, 132] on input "mech" at bounding box center [429, 131] width 72 height 9
type input "mechanisium"
click at [188, 151] on input "text" at bounding box center [224, 153] width 72 height 9
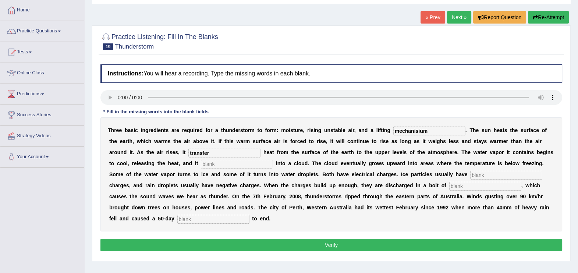
type input "transfer"
click at [201, 165] on input "text" at bounding box center [237, 164] width 72 height 9
click at [201, 165] on input "condenst" at bounding box center [237, 164] width 72 height 9
type input "condenst"
click at [470, 177] on input "text" at bounding box center [506, 175] width 72 height 9
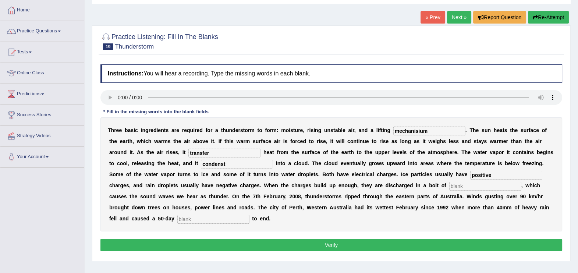
type input "positive"
click at [449, 189] on input "text" at bounding box center [485, 186] width 72 height 9
type input "lighting"
click at [249, 215] on input "text" at bounding box center [213, 219] width 72 height 9
type input "draught"
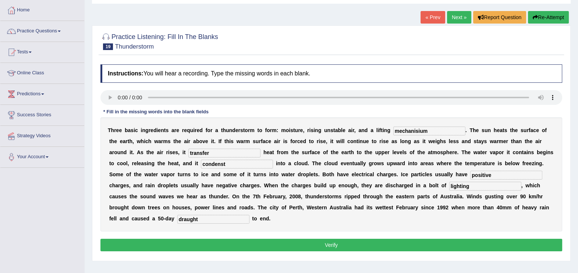
click at [360, 239] on button "Verify" at bounding box center [331, 245] width 462 height 13
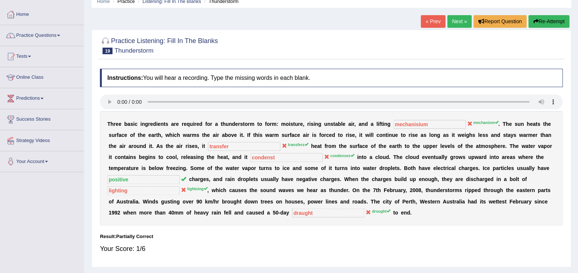
scroll to position [31, 0]
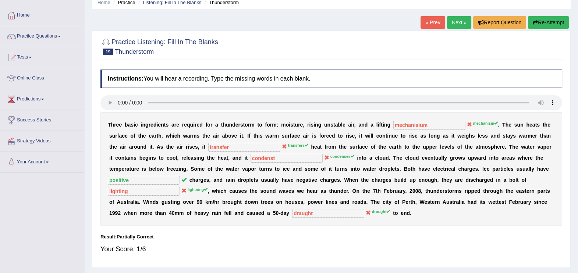
click at [542, 16] on button "Re-Attempt" at bounding box center [548, 22] width 41 height 13
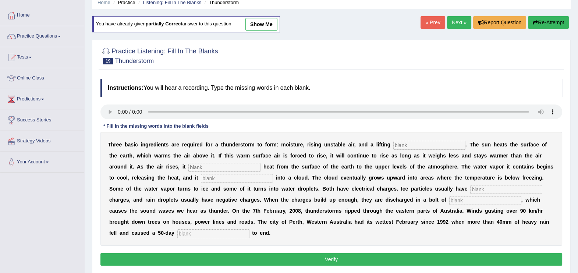
click at [394, 143] on input "text" at bounding box center [429, 145] width 72 height 9
type input "mechanism"
click at [188, 170] on input "text" at bounding box center [224, 167] width 72 height 9
type input "transfers"
click at [201, 179] on input "text" at bounding box center [237, 178] width 72 height 9
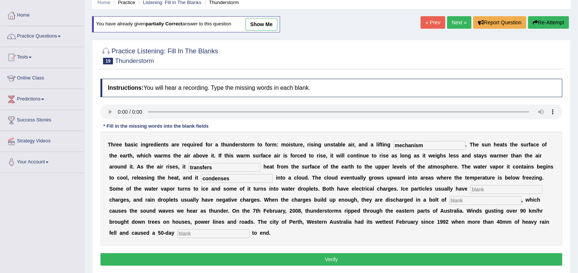
type input "condenses"
click at [470, 188] on input "text" at bounding box center [506, 189] width 72 height 9
type input "positive"
click at [449, 200] on input "text" at bounding box center [485, 200] width 72 height 9
type input "lightning"
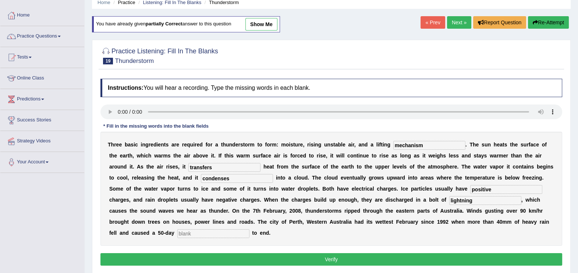
click at [249, 229] on input "text" at bounding box center [213, 233] width 72 height 9
type input "drought"
click at [382, 253] on button "Verify" at bounding box center [331, 259] width 462 height 13
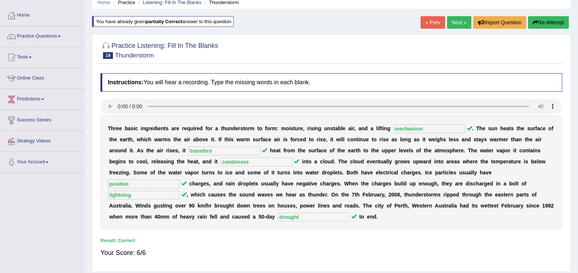
click at [458, 26] on link "Next »" at bounding box center [459, 22] width 24 height 13
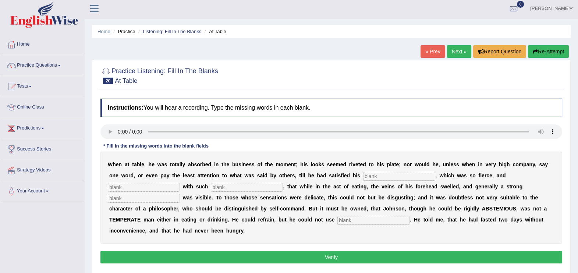
scroll to position [18, 0]
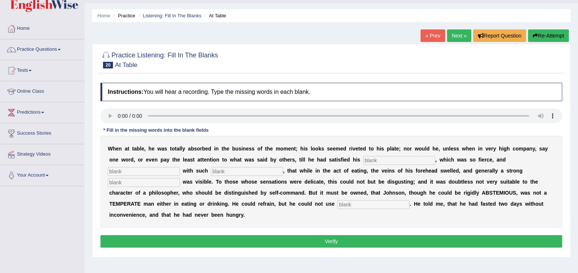
click at [363, 160] on input "text" at bounding box center [399, 160] width 72 height 9
type input "appetitiet"
click at [180, 167] on input "text" at bounding box center [144, 171] width 72 height 9
type input "adole"
click at [211, 168] on input "text" at bounding box center [247, 171] width 72 height 9
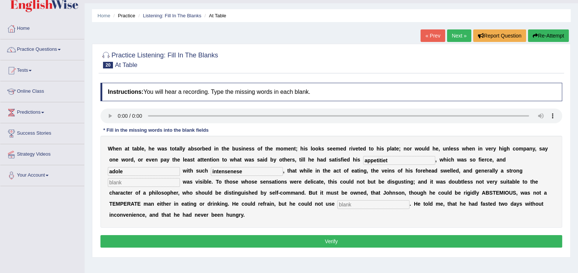
type input "intensenese"
click at [180, 178] on input "text" at bounding box center [144, 182] width 72 height 9
type input "percepartion"
click at [337, 205] on input "text" at bounding box center [373, 204] width 72 height 9
type input "moderaly"
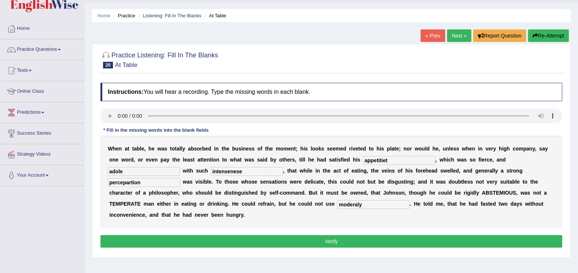
click at [363, 162] on input "appetitiet" at bounding box center [399, 160] width 72 height 9
type input "appetitie"
click at [349, 235] on button "Verify" at bounding box center [331, 241] width 462 height 13
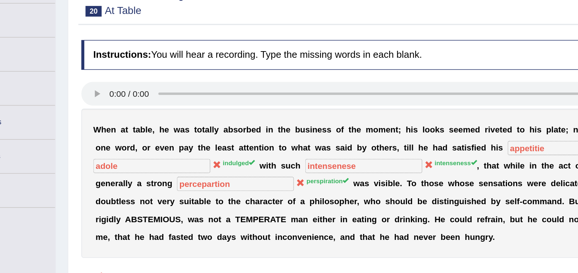
scroll to position [14, 0]
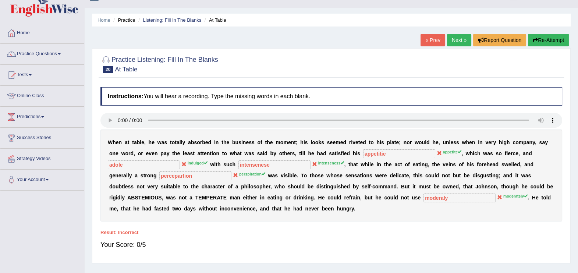
click at [548, 43] on button "Re-Attempt" at bounding box center [548, 40] width 41 height 13
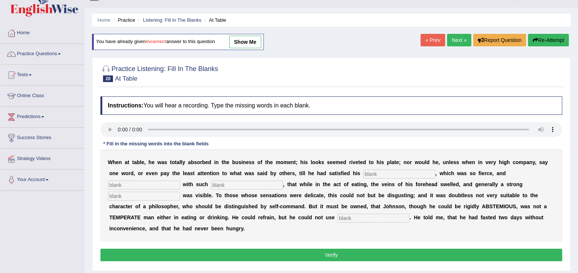
click at [363, 175] on input "text" at bounding box center [399, 174] width 72 height 9
type input "appetite"
click at [180, 181] on input "text" at bounding box center [144, 185] width 72 height 9
type input "indulged"
click at [211, 187] on input "text" at bounding box center [247, 185] width 72 height 9
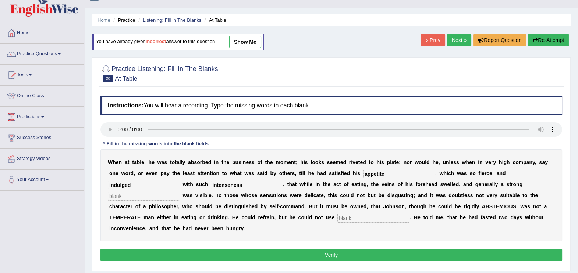
type input "intenseness"
click at [180, 192] on input "text" at bounding box center [144, 196] width 72 height 9
type input "perspiration"
click at [337, 219] on input "text" at bounding box center [373, 218] width 72 height 9
type input "moderately"
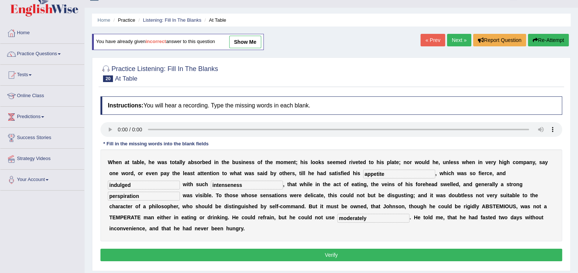
click at [257, 249] on button "Verify" at bounding box center [331, 255] width 462 height 13
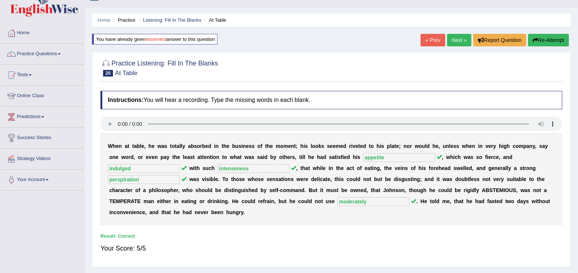
click at [455, 40] on link "Next »" at bounding box center [459, 40] width 24 height 13
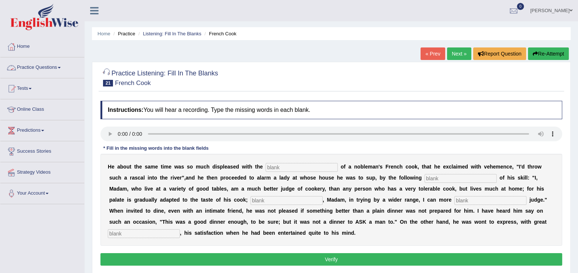
click at [26, 69] on link "Practice Questions" at bounding box center [42, 66] width 84 height 18
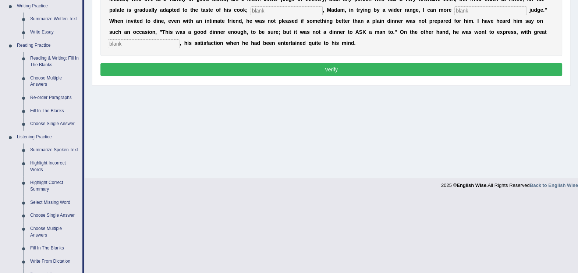
scroll to position [214, 0]
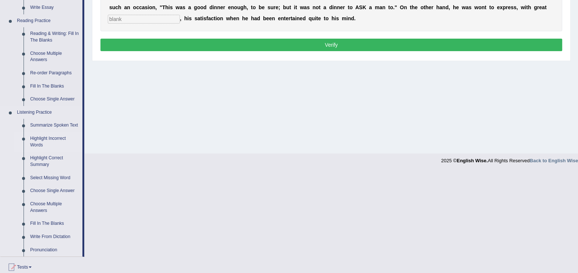
click at [51, 137] on link "Highlight Incorrect Words" at bounding box center [55, 141] width 56 height 19
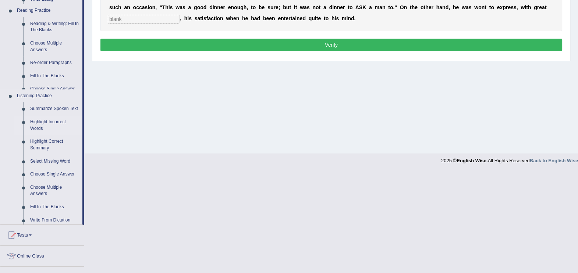
scroll to position [113, 0]
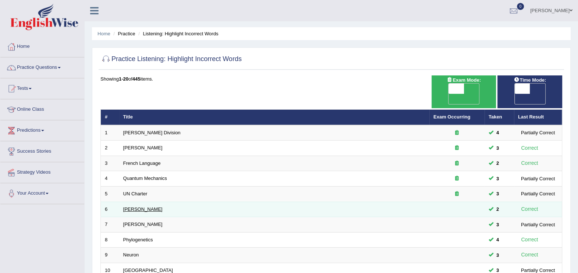
click at [130, 206] on link "[PERSON_NAME]" at bounding box center [142, 209] width 39 height 6
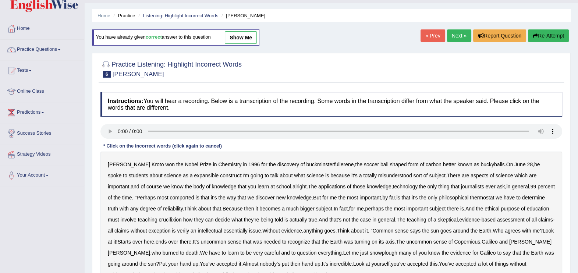
scroll to position [18, 0]
click at [194, 177] on b "expansible" at bounding box center [206, 175] width 25 height 6
click at [170, 197] on b "comported" at bounding box center [182, 198] width 24 height 6
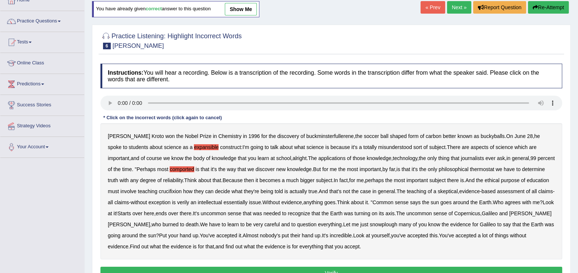
scroll to position [55, 0]
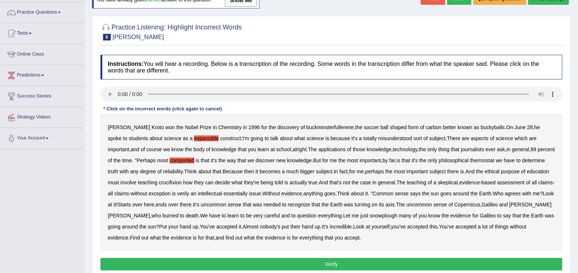
click at [476, 161] on b "thermostat" at bounding box center [482, 160] width 24 height 6
click at [222, 171] on b "Because" at bounding box center [232, 171] width 20 height 6
click at [167, 182] on b "crucifixion" at bounding box center [170, 182] width 23 height 6
click at [189, 195] on b "verily" at bounding box center [183, 194] width 12 height 6
click at [247, 193] on b "essentially" at bounding box center [235, 194] width 24 height 6
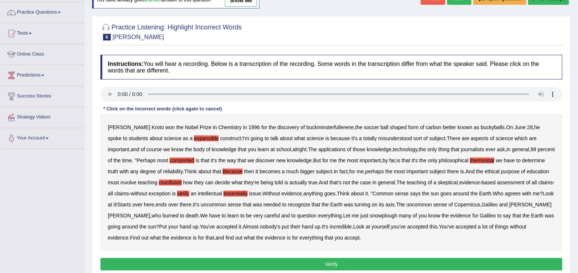
click at [373, 217] on b "snowplough" at bounding box center [384, 216] width 28 height 6
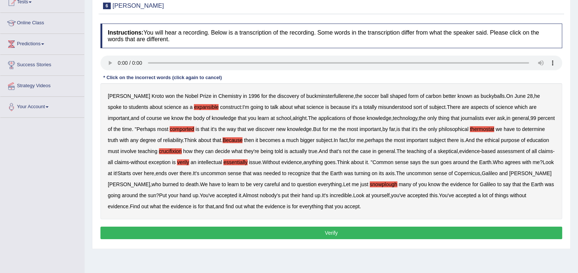
scroll to position [92, 0]
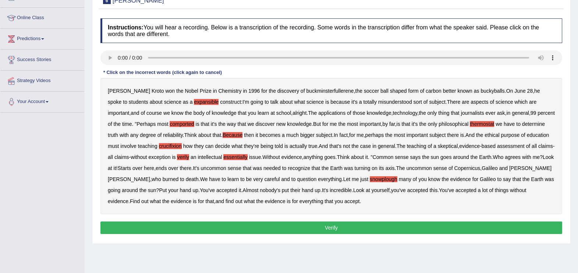
click at [327, 229] on button "Verify" at bounding box center [331, 227] width 462 height 13
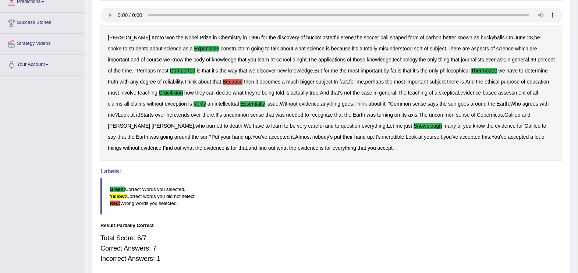
scroll to position [147, 0]
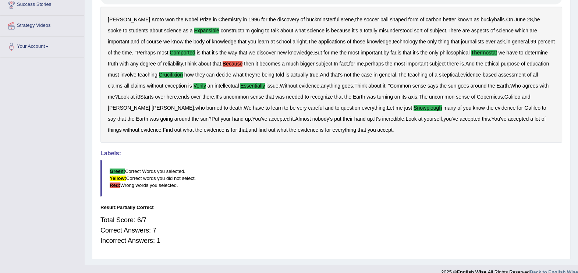
click at [225, 63] on b "Because" at bounding box center [232, 64] width 20 height 6
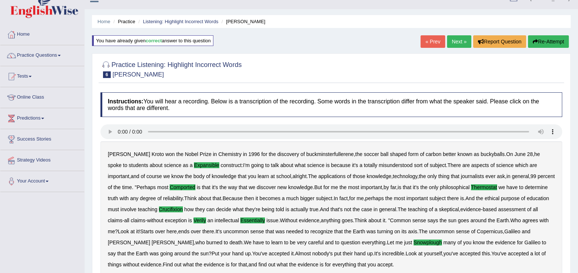
scroll to position [0, 0]
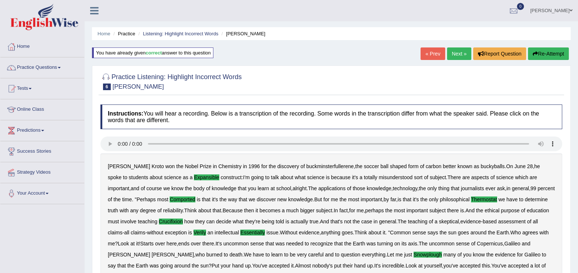
click at [458, 54] on link "Next »" at bounding box center [459, 53] width 24 height 13
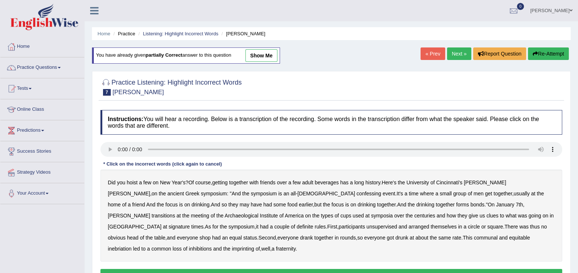
click at [566, 8] on link "[PERSON_NAME]" at bounding box center [550, 9] width 53 height 19
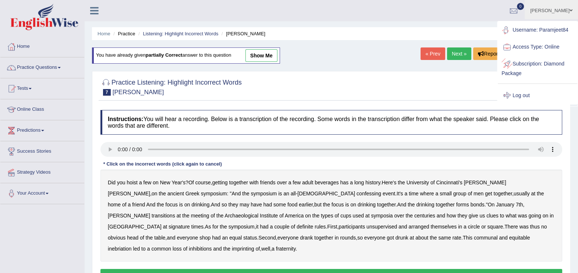
click at [518, 97] on link "Log out" at bounding box center [537, 95] width 79 height 17
